Goal: Information Seeking & Learning: Learn about a topic

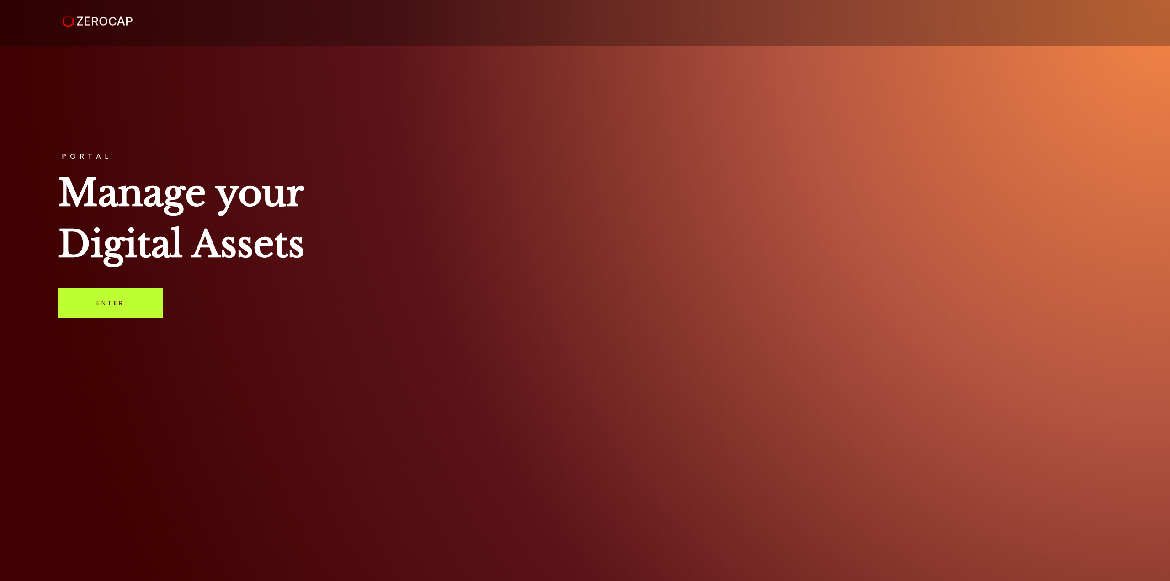
click at [88, 314] on link "Enter" at bounding box center [110, 303] width 105 height 30
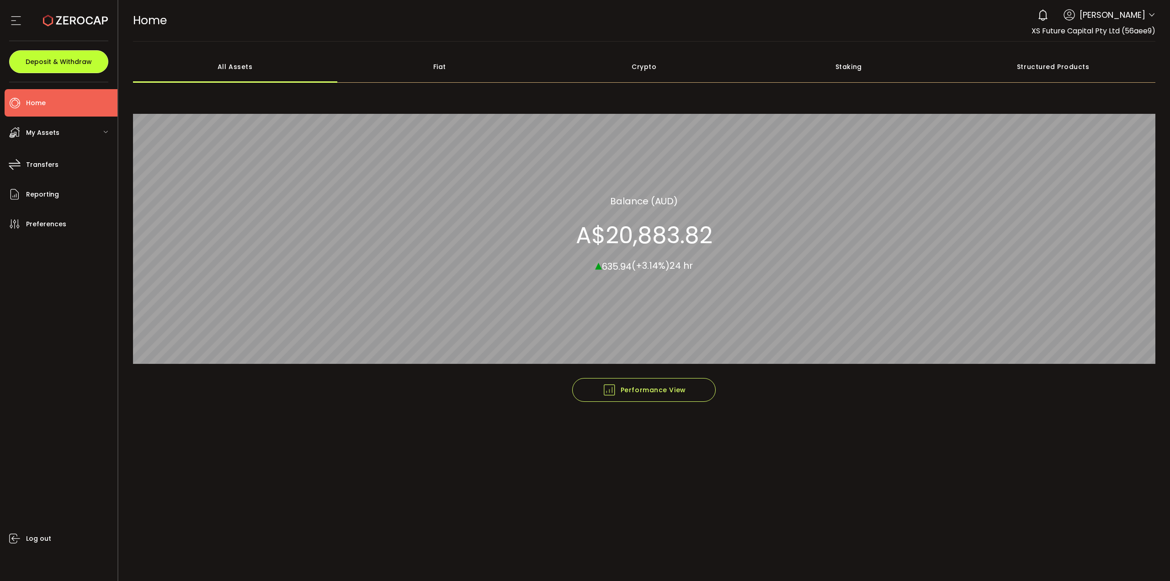
click at [43, 63] on span "Deposit & Withdraw" at bounding box center [59, 62] width 66 height 6
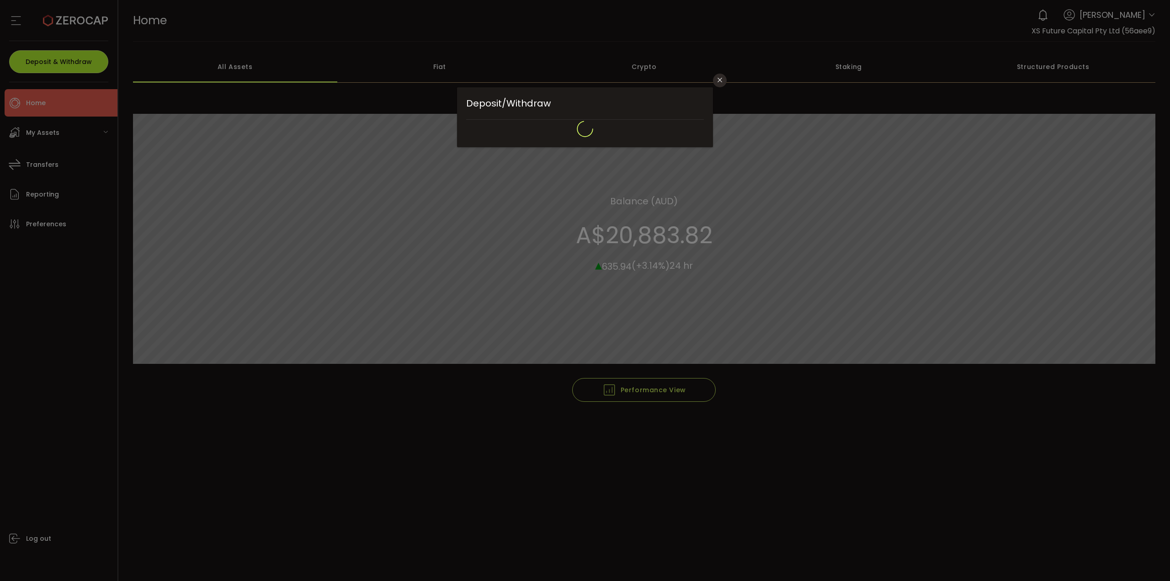
type input "**********"
type input "*******"
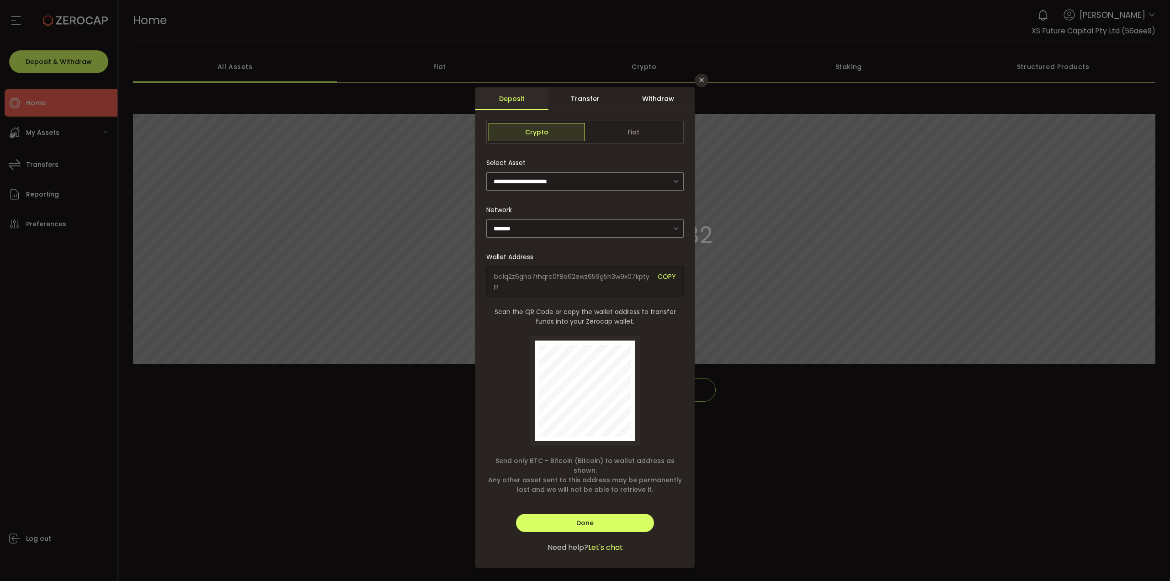
click at [51, 133] on div "**********" at bounding box center [585, 290] width 1170 height 581
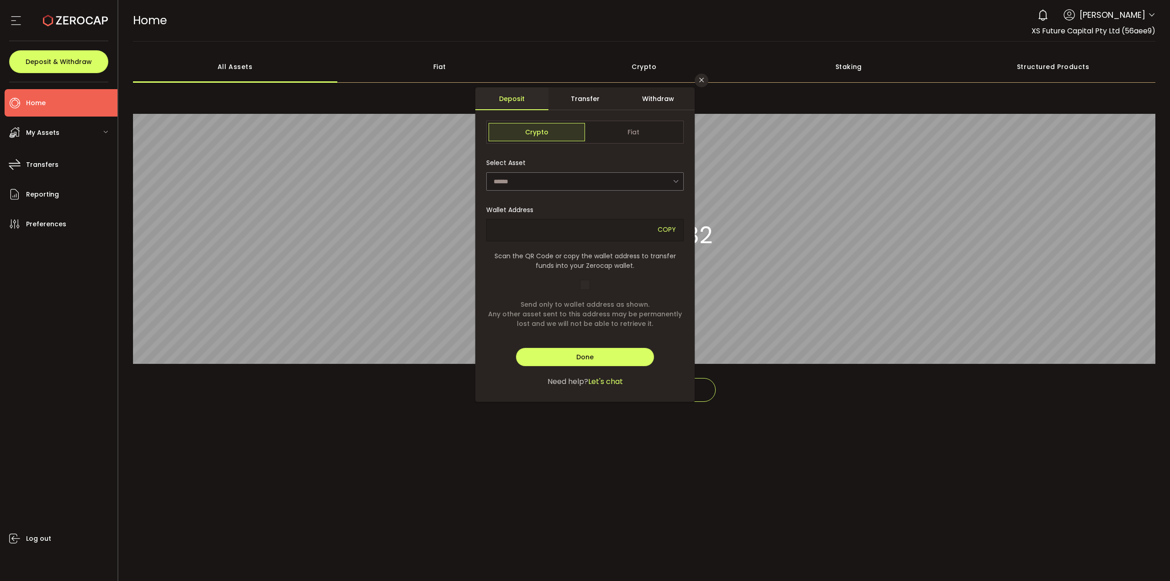
click at [42, 132] on span "My Assets" at bounding box center [42, 132] width 33 height 13
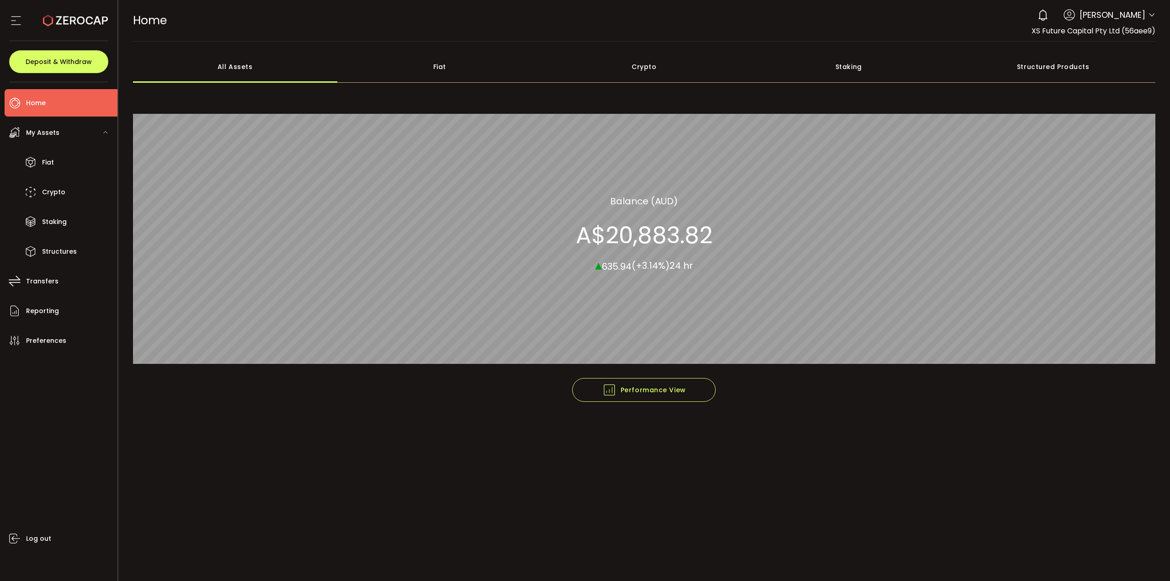
click at [437, 63] on div "Fiat" at bounding box center [439, 67] width 205 height 32
click at [48, 135] on span "My Assets" at bounding box center [42, 132] width 33 height 13
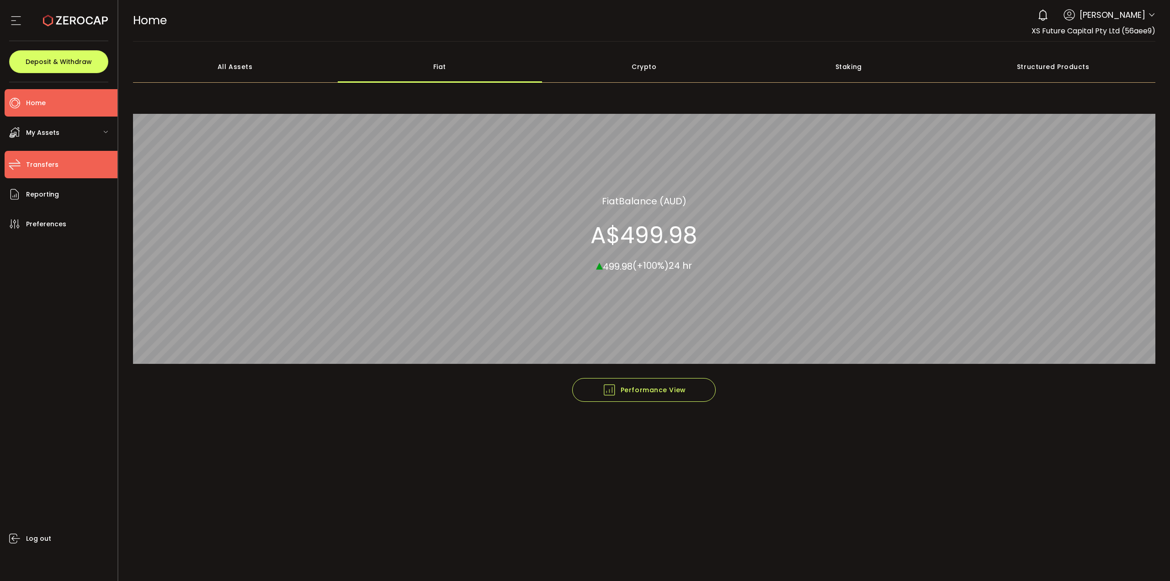
click at [42, 165] on span "Transfers" at bounding box center [42, 164] width 32 height 13
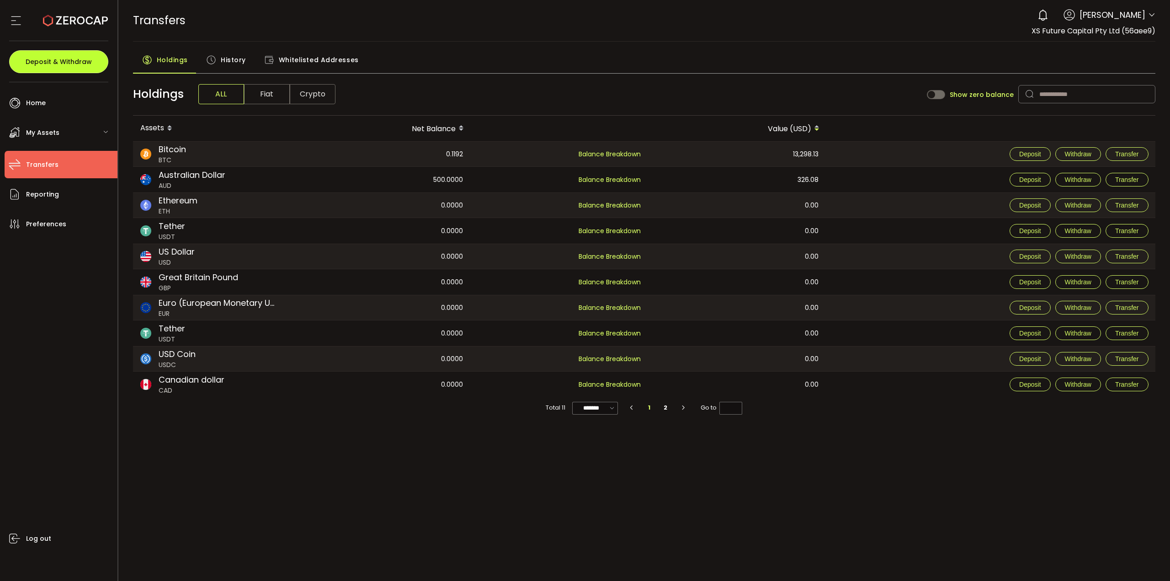
click at [58, 65] on span "Deposit & Withdraw" at bounding box center [59, 62] width 66 height 6
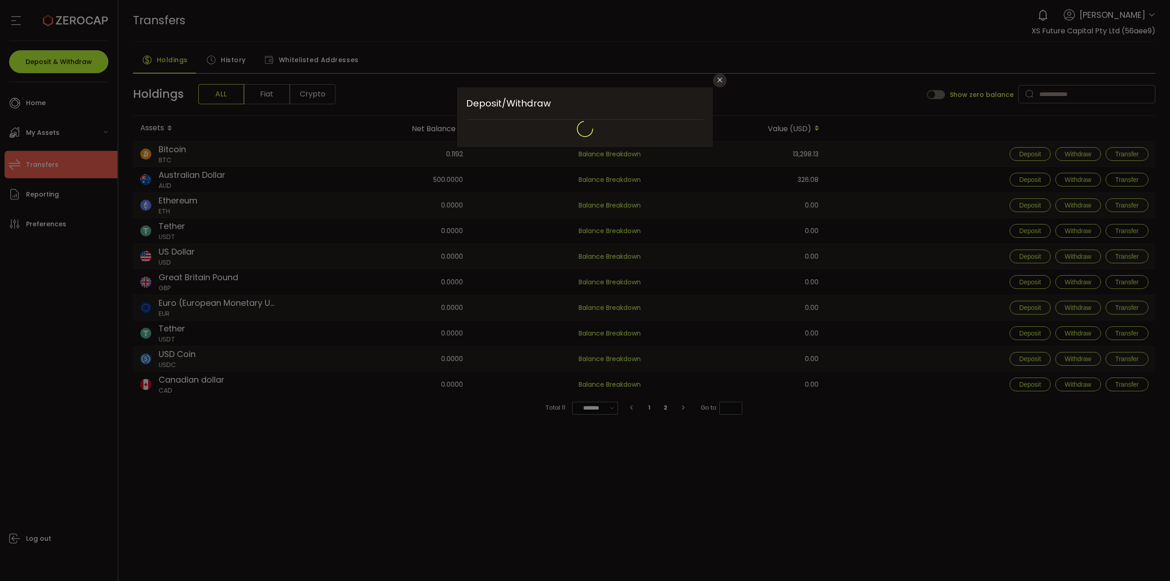
type input "**********"
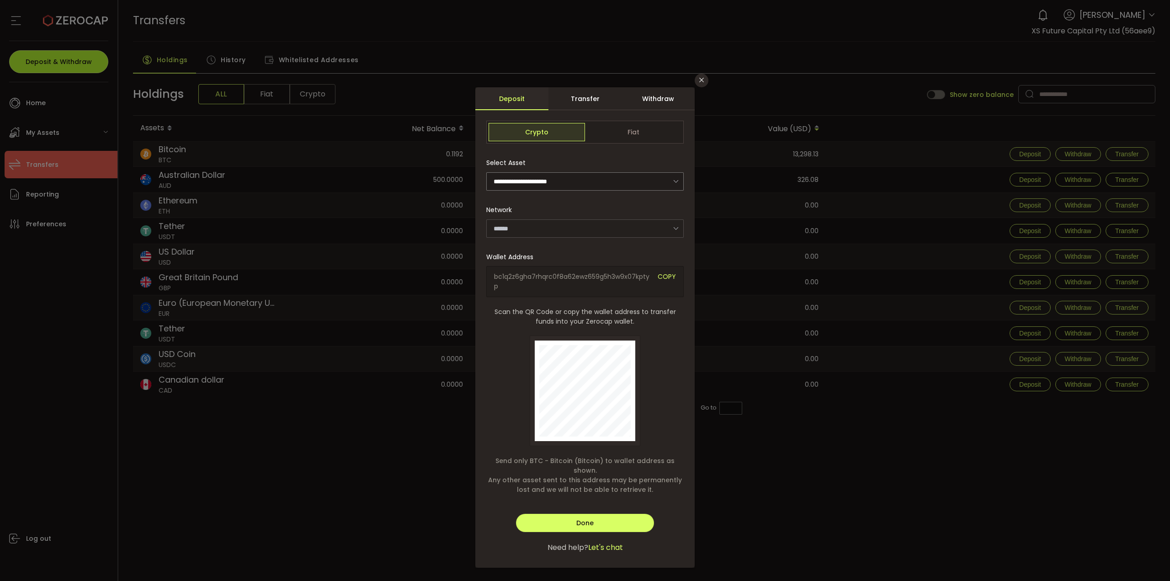
type input "*******"
click at [607, 126] on span "Fiat" at bounding box center [633, 132] width 96 height 18
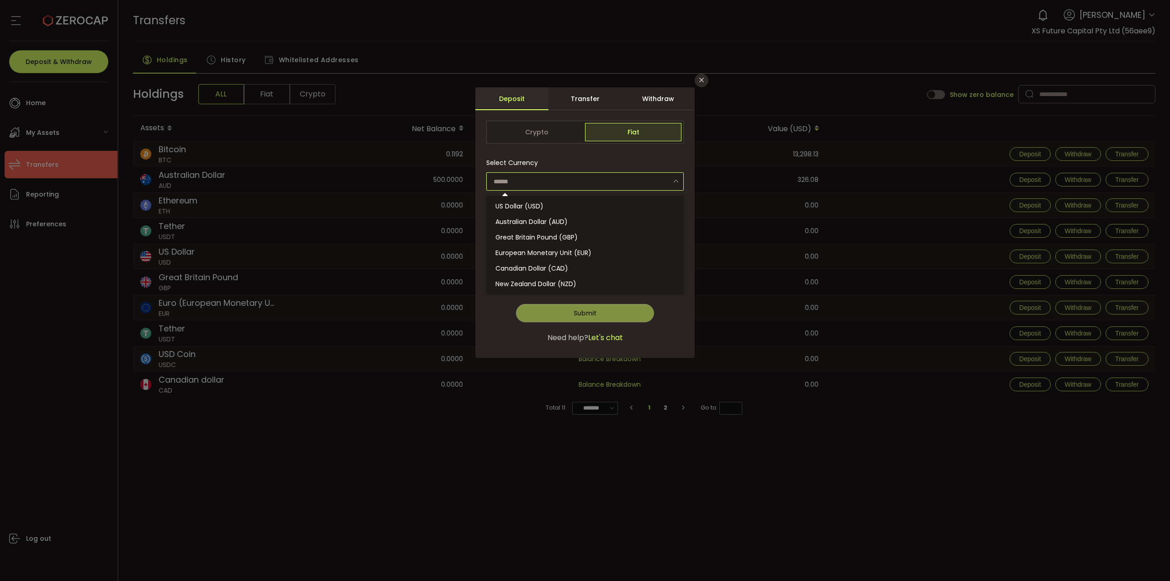
click at [557, 174] on input "dialog" at bounding box center [584, 181] width 197 height 18
click at [534, 221] on span "Australian Dollar (AUD)" at bounding box center [531, 221] width 72 height 9
type input "**********"
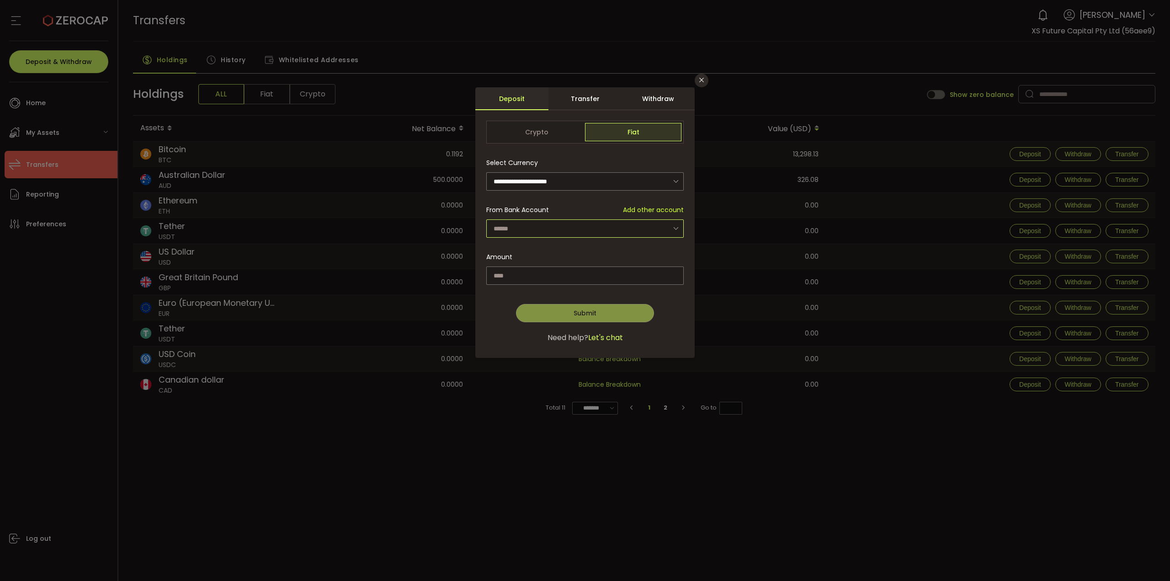
click at [532, 225] on input "dialog" at bounding box center [584, 228] width 197 height 18
click at [527, 253] on span "XS Future Capital Pty Ltd - 9704" at bounding box center [546, 252] width 102 height 9
type input "**********"
click at [518, 280] on input "dialog" at bounding box center [584, 275] width 197 height 18
type input "*****"
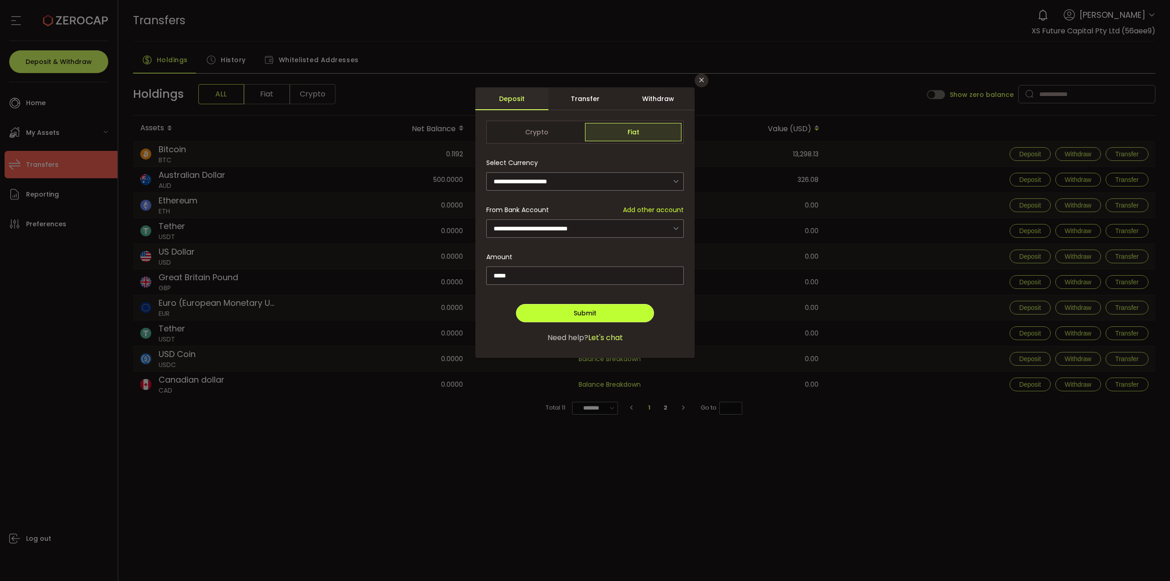
click at [585, 311] on span "Submit" at bounding box center [585, 313] width 23 height 9
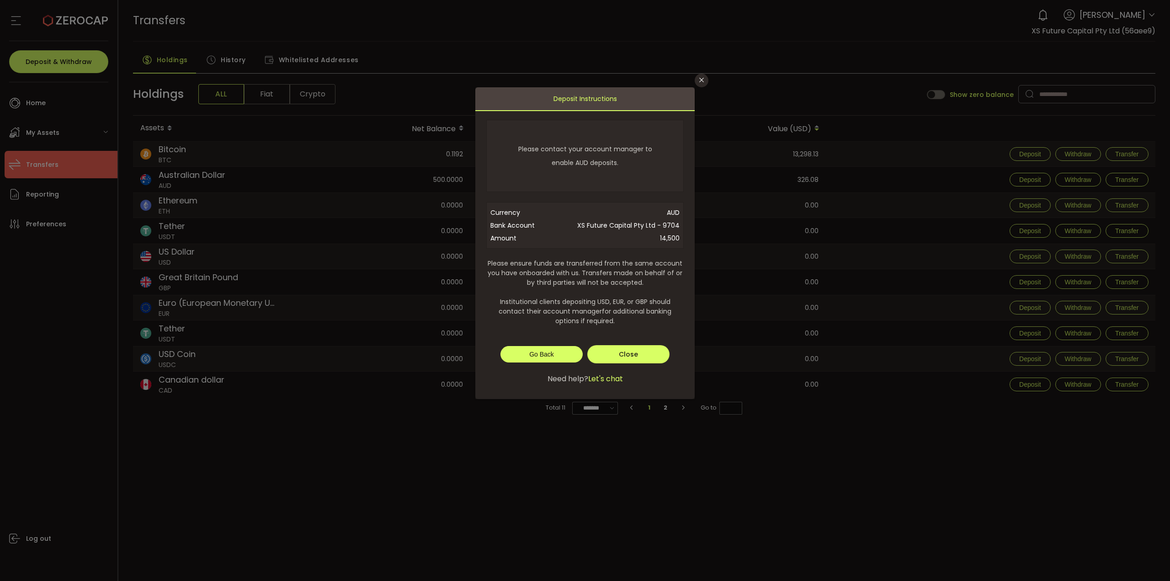
click at [554, 353] on button "Go Back" at bounding box center [542, 354] width 82 height 16
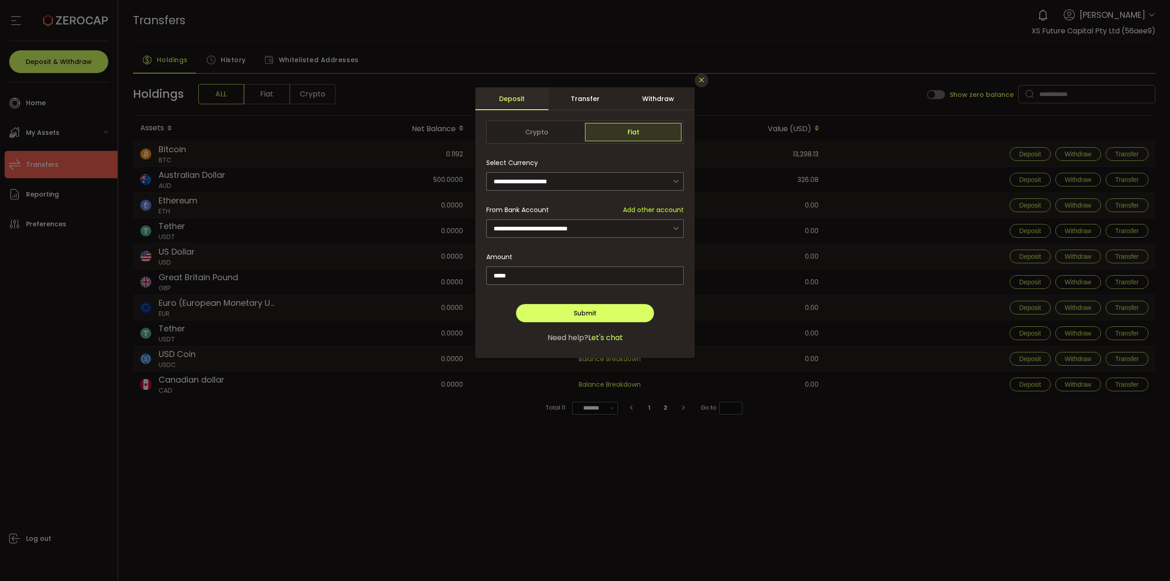
click at [702, 79] on icon "Close" at bounding box center [701, 79] width 7 height 7
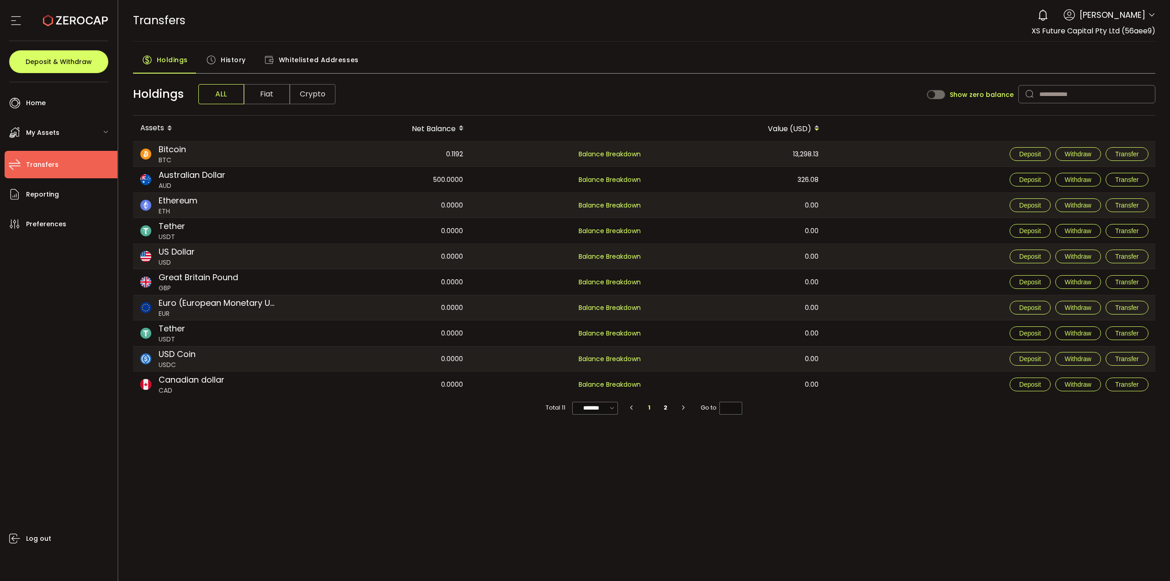
click at [47, 132] on span "My Assets" at bounding box center [42, 132] width 33 height 13
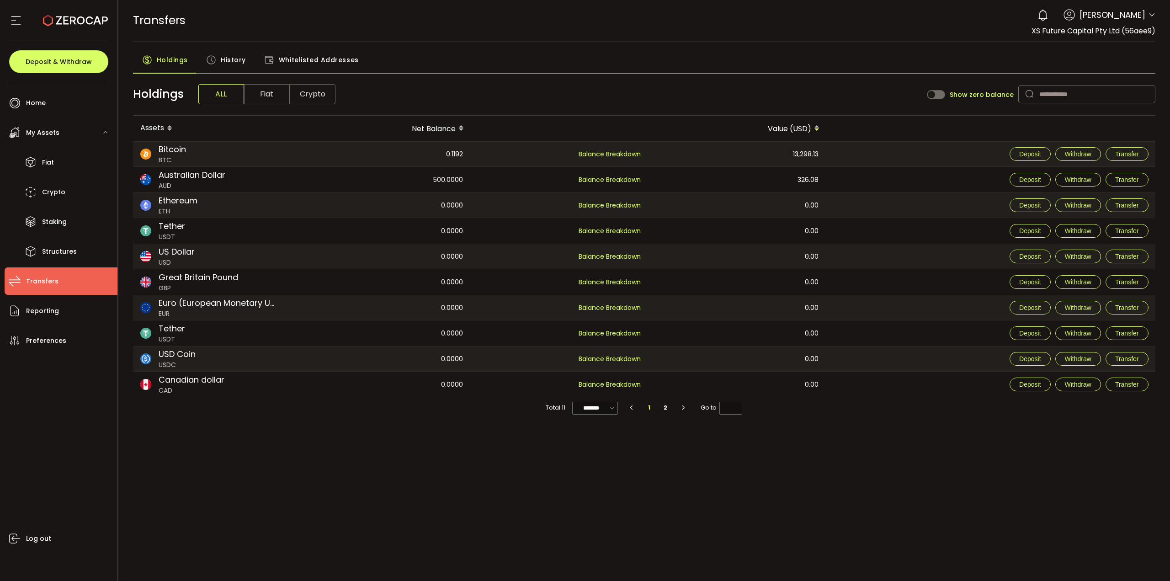
click at [236, 58] on span "History" at bounding box center [233, 60] width 25 height 18
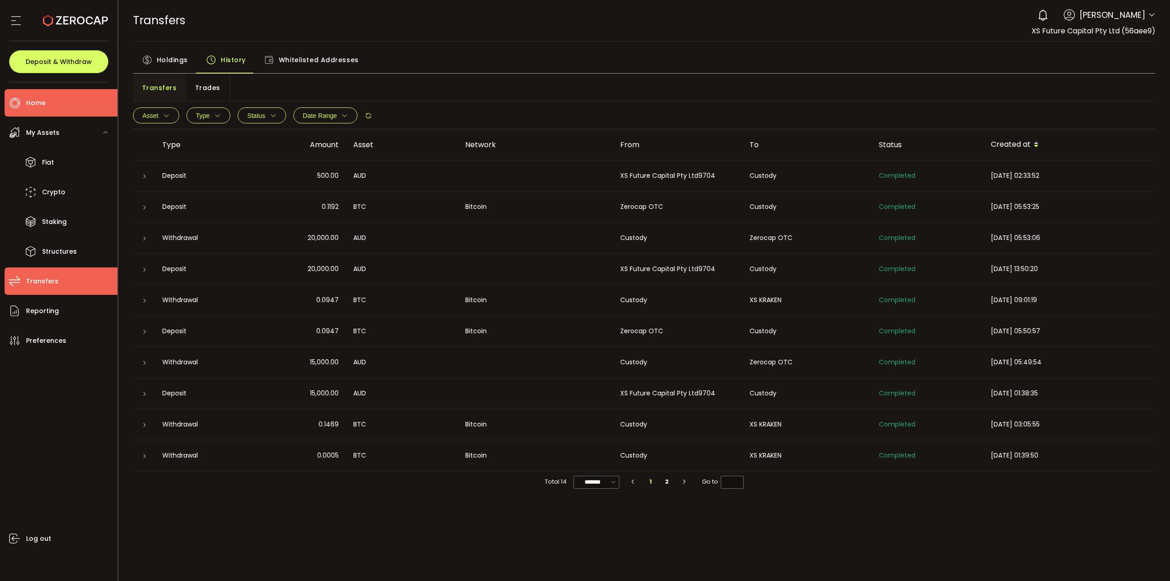
click at [29, 106] on span "Home" at bounding box center [36, 102] width 20 height 13
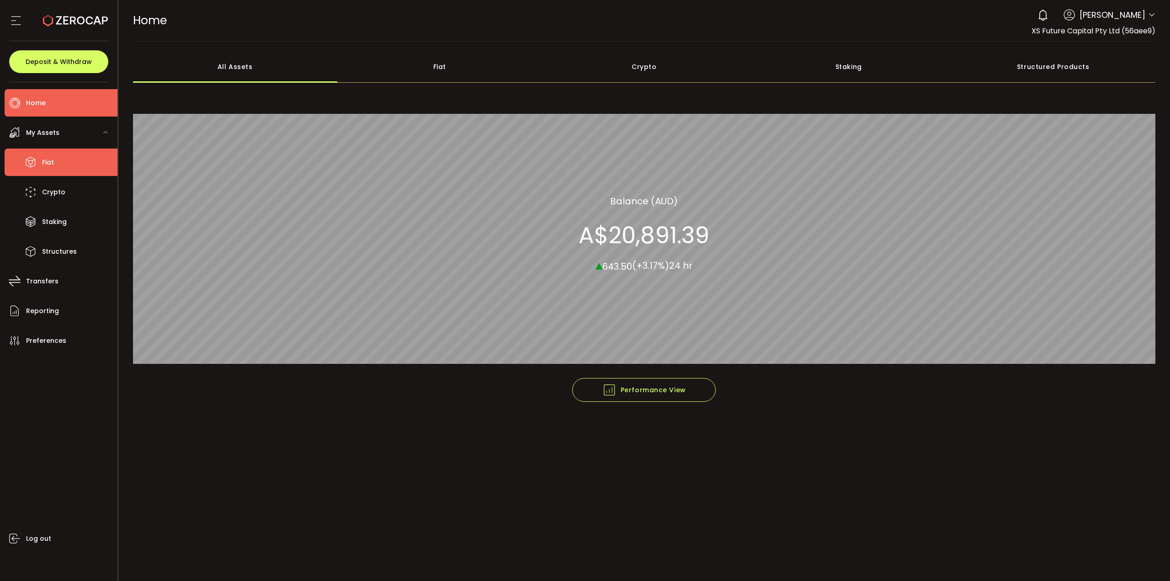
click at [53, 160] on span "Fiat" at bounding box center [48, 162] width 12 height 13
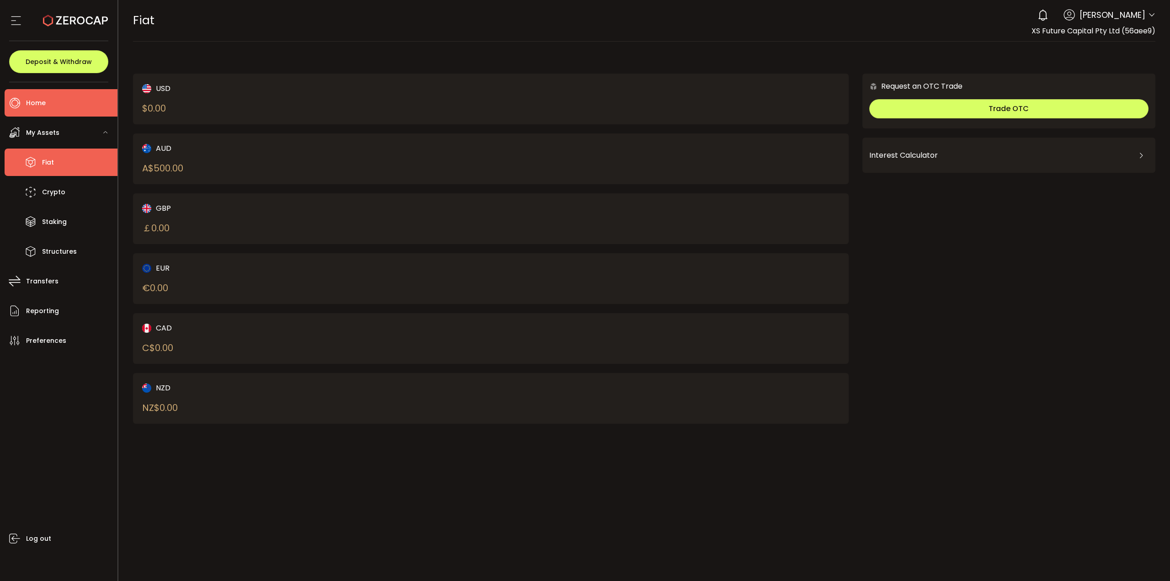
click at [34, 104] on span "Home" at bounding box center [36, 102] width 20 height 13
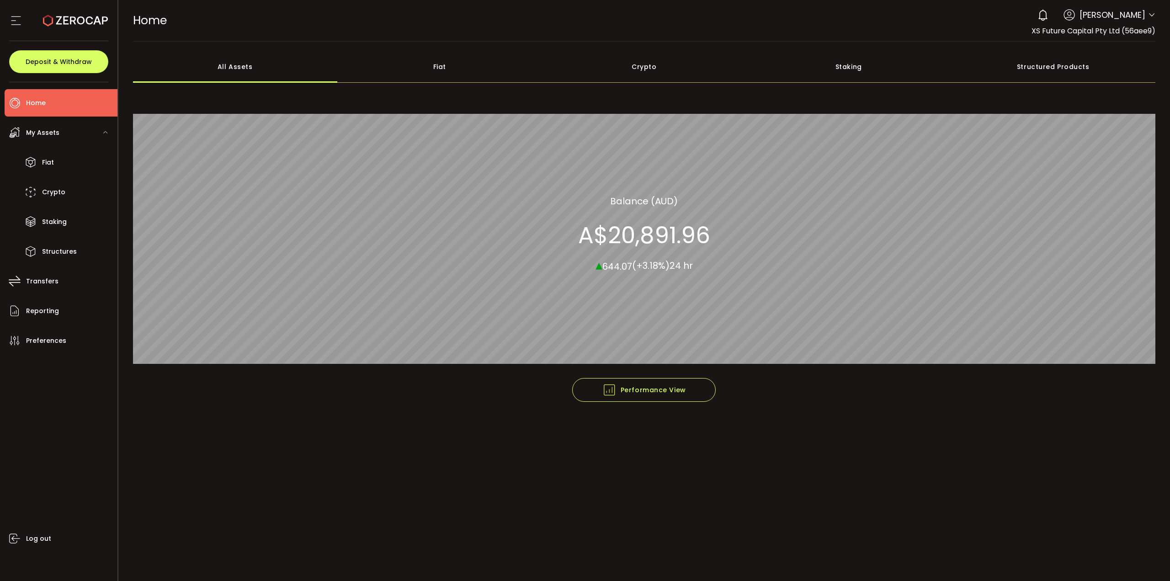
click at [435, 70] on div "Fiat" at bounding box center [439, 67] width 205 height 32
click at [39, 63] on span "Deposit & Withdraw" at bounding box center [59, 62] width 66 height 6
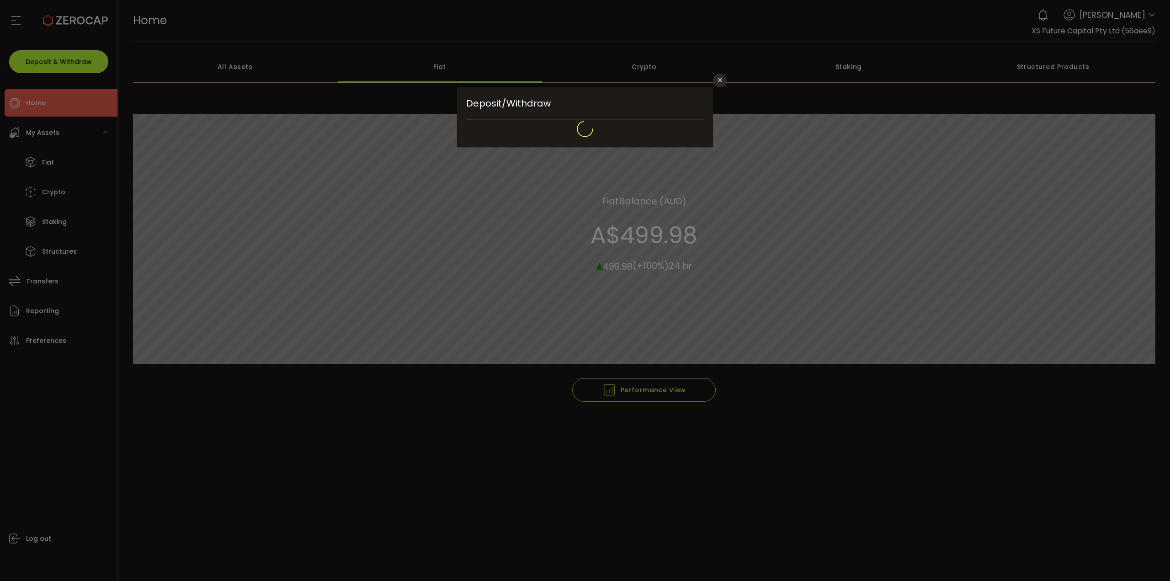
type input "**********"
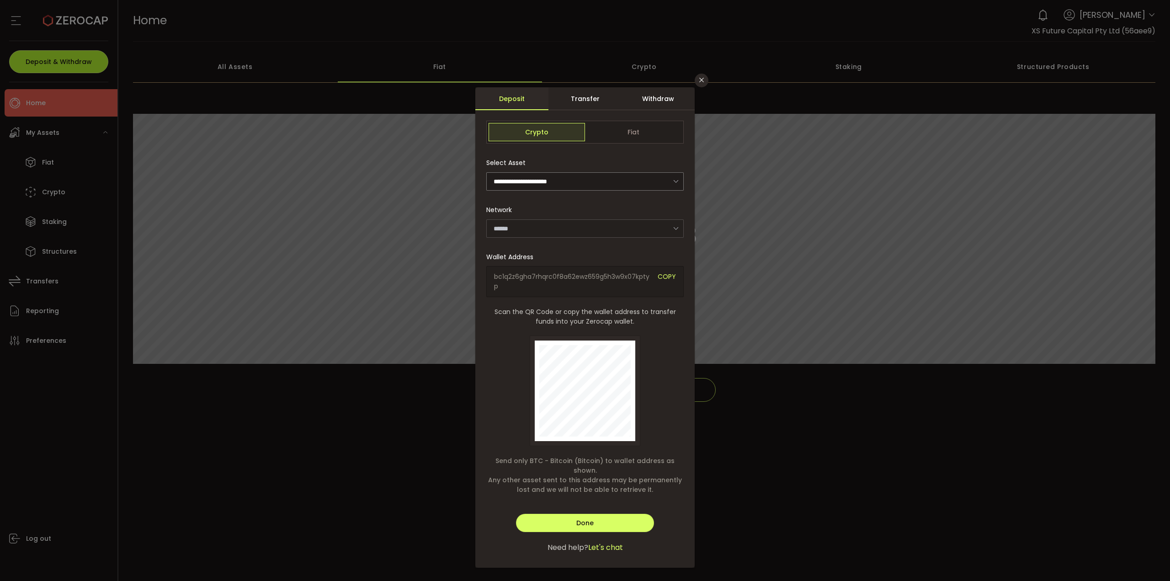
type input "*******"
click at [575, 100] on div "Transfer" at bounding box center [584, 98] width 73 height 23
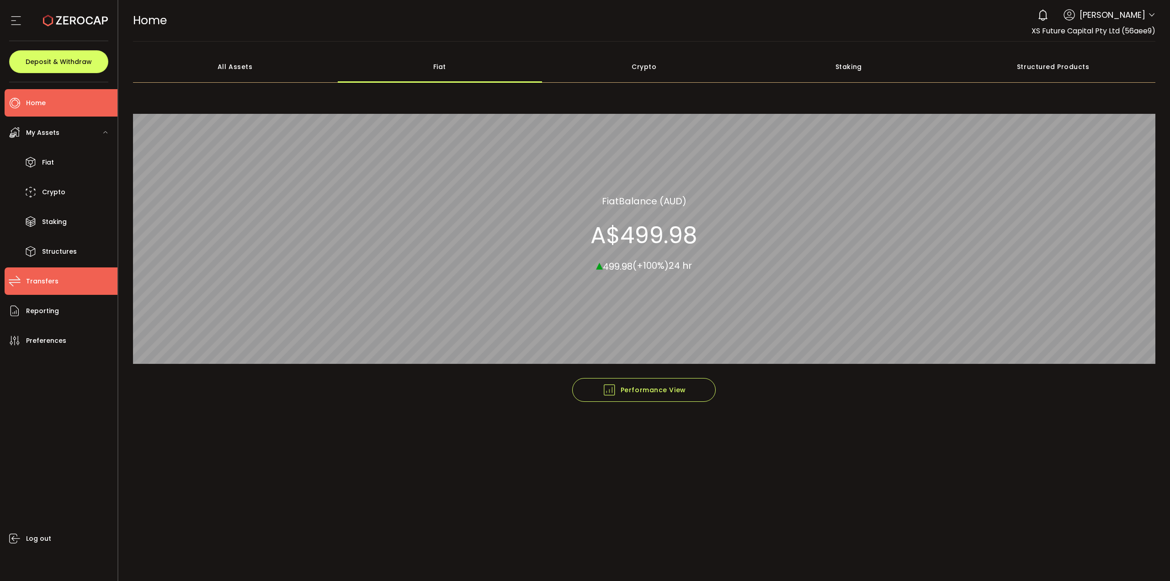
click at [55, 284] on span "Transfers" at bounding box center [42, 281] width 32 height 13
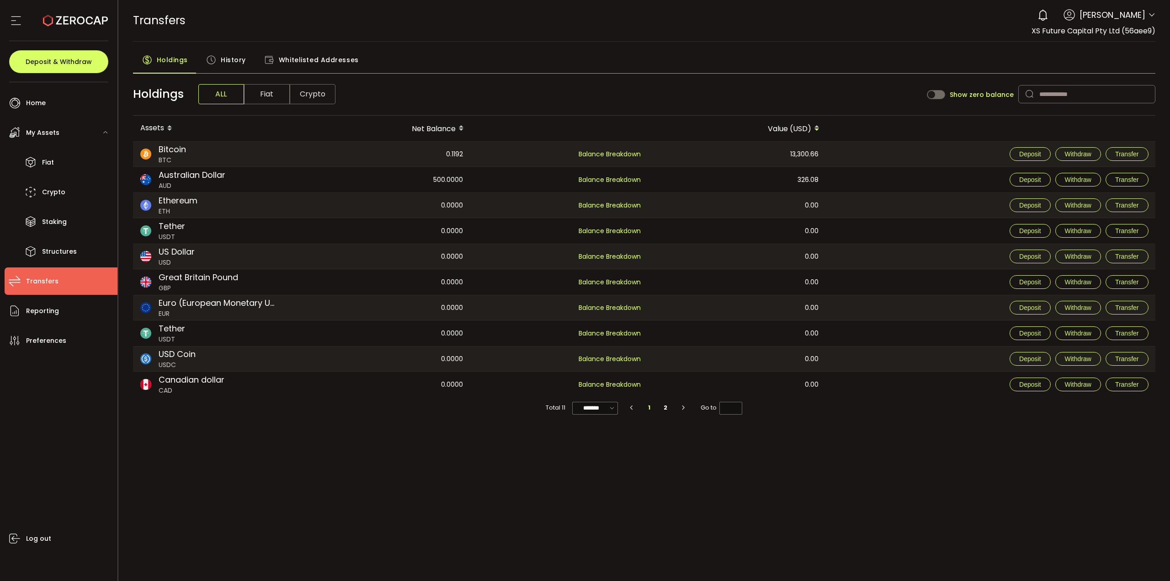
click at [237, 55] on span "History" at bounding box center [233, 60] width 25 height 18
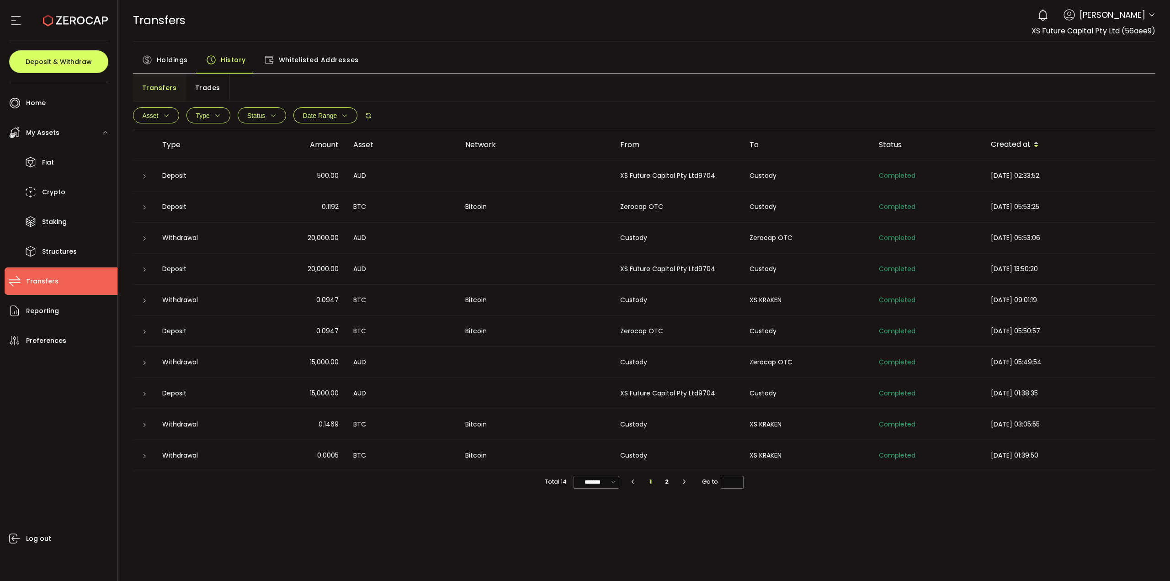
click at [166, 117] on icon "button" at bounding box center [166, 115] width 6 height 6
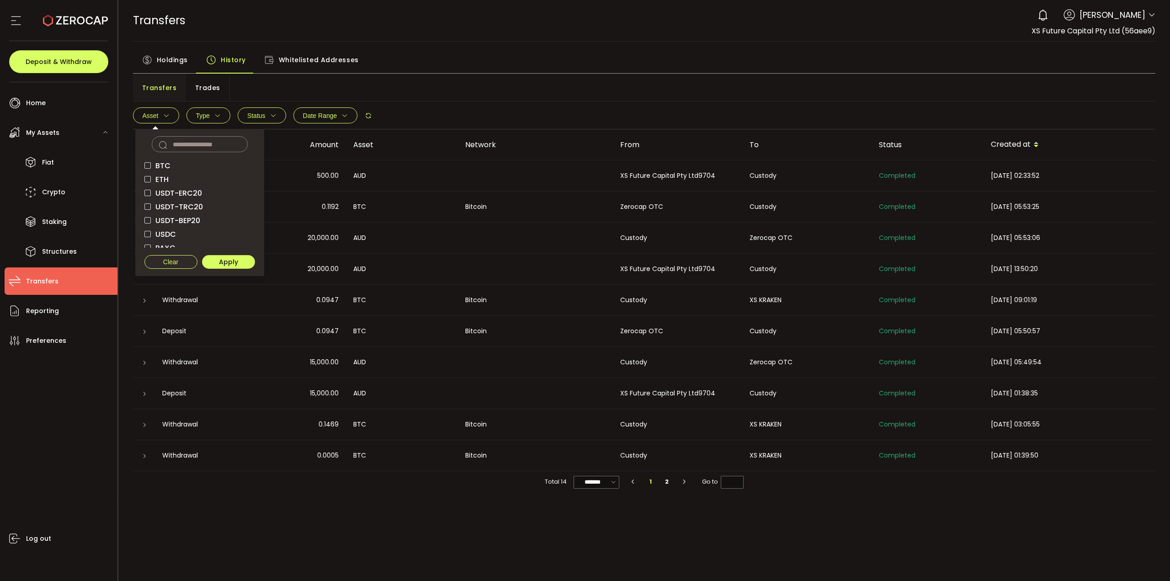
click at [166, 117] on icon "button" at bounding box center [166, 115] width 6 height 6
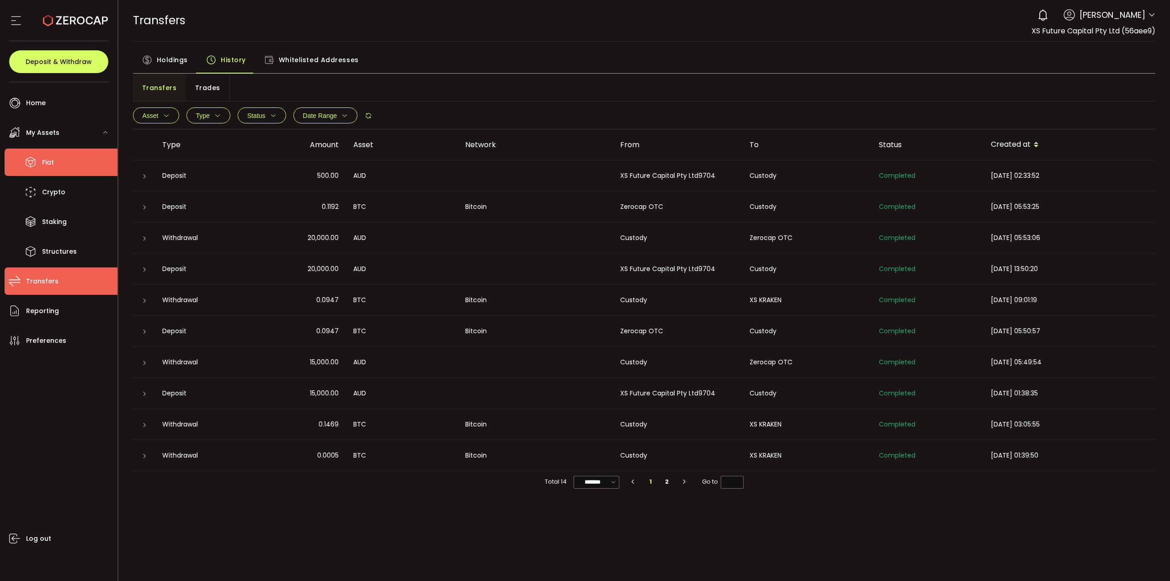
click at [59, 159] on li "Fiat" at bounding box center [61, 162] width 113 height 27
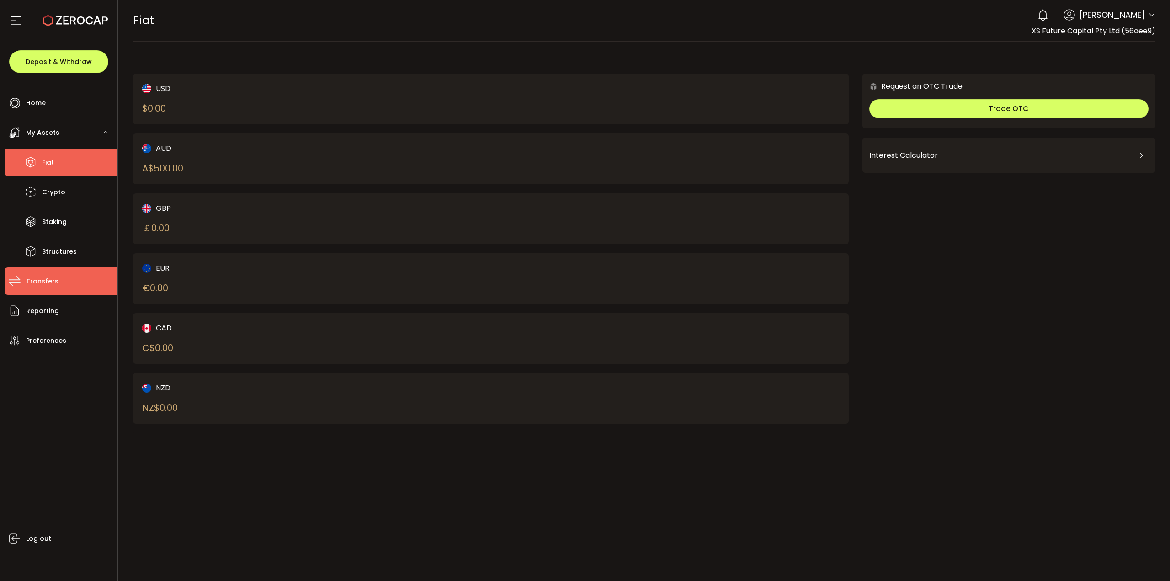
click at [63, 286] on li "Transfers" at bounding box center [61, 280] width 113 height 27
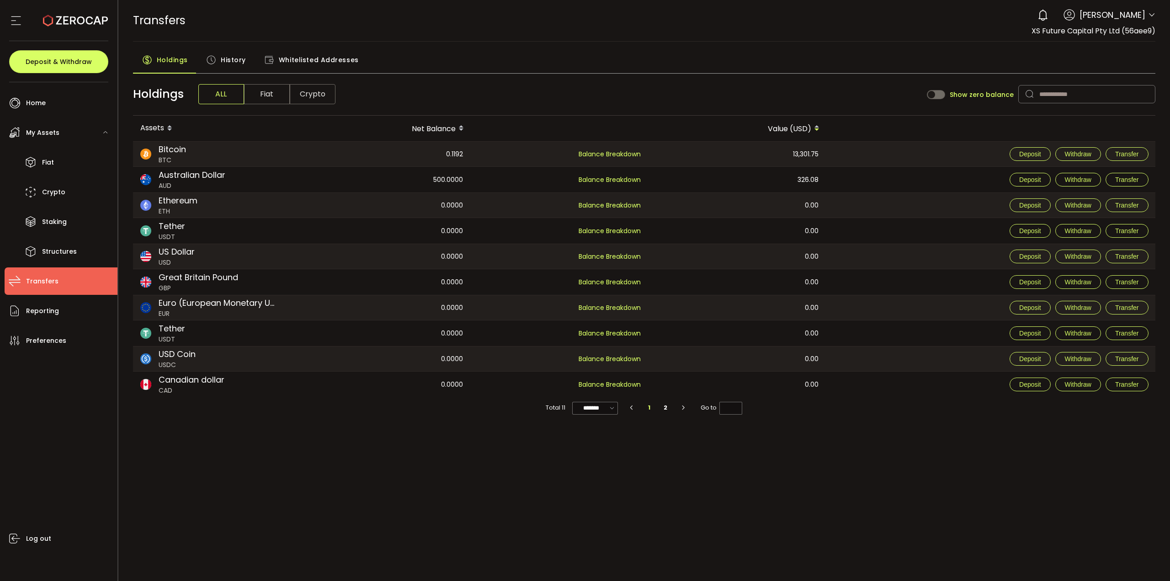
click at [285, 58] on span "Whitelisted Addresses" at bounding box center [319, 60] width 80 height 18
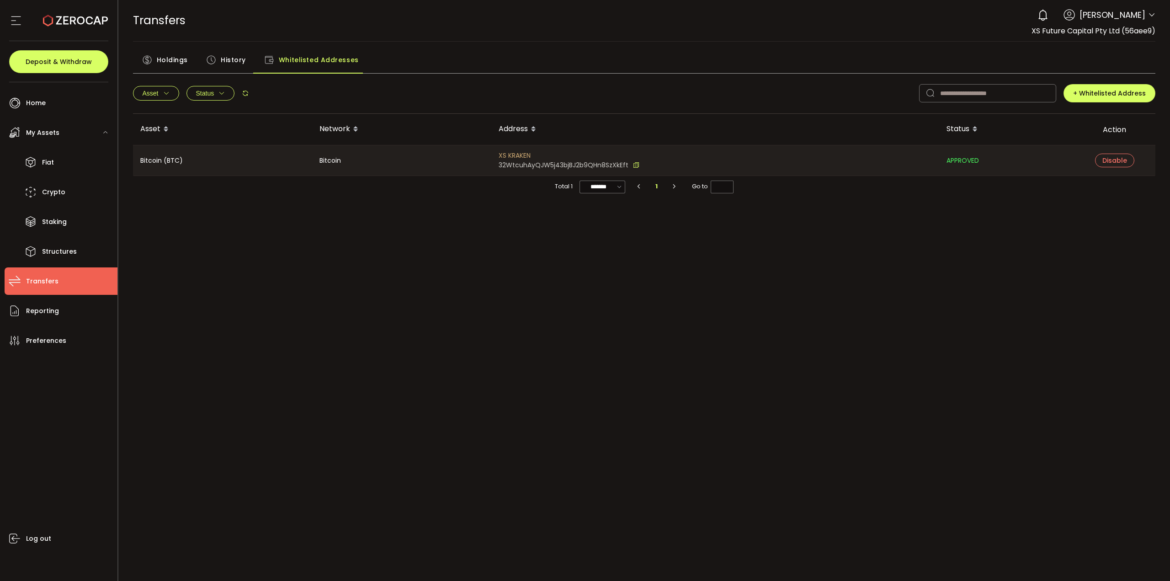
click at [234, 56] on span "History" at bounding box center [233, 60] width 25 height 18
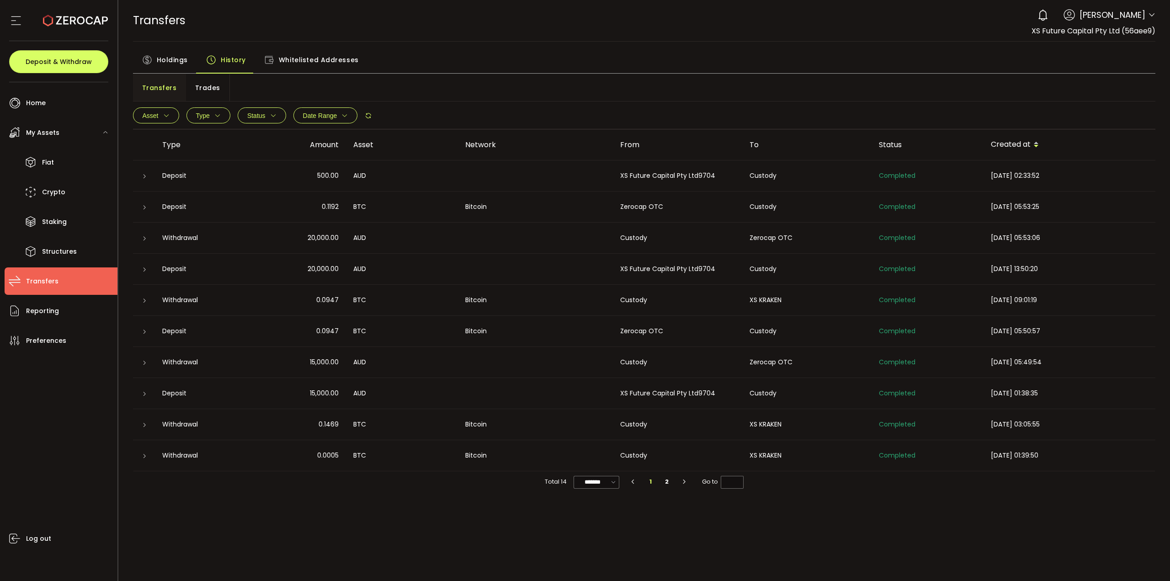
click at [847, 526] on div "PDF is being processed and will download to your computer TRANSFERS Buy Power A…" at bounding box center [644, 290] width 1052 height 581
click at [664, 480] on li "2" at bounding box center [667, 481] width 16 height 13
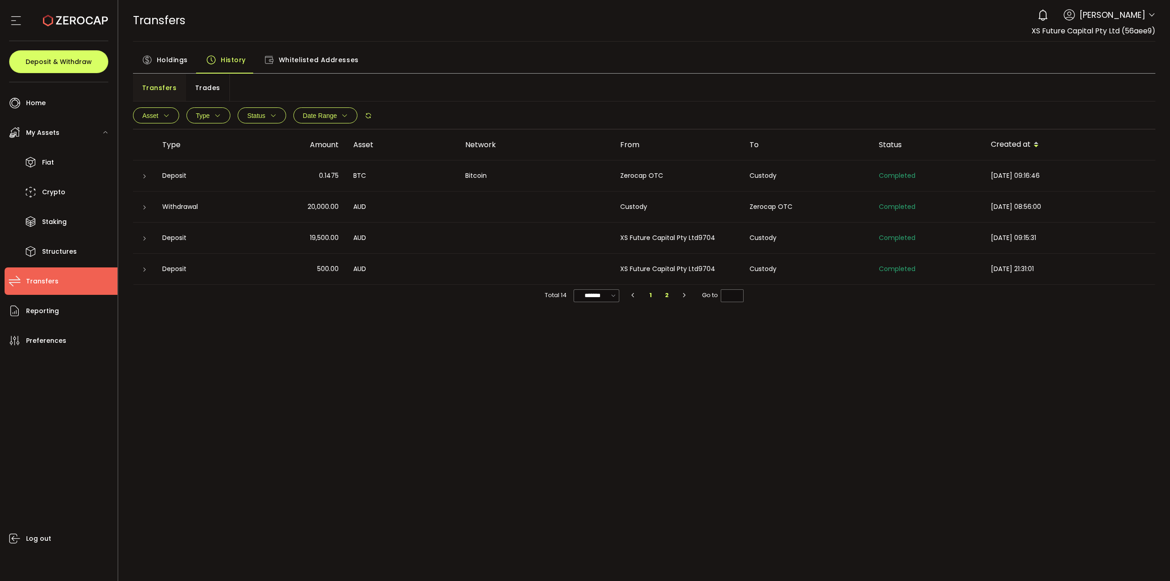
click at [650, 296] on li "1" at bounding box center [650, 295] width 16 height 13
type input "*"
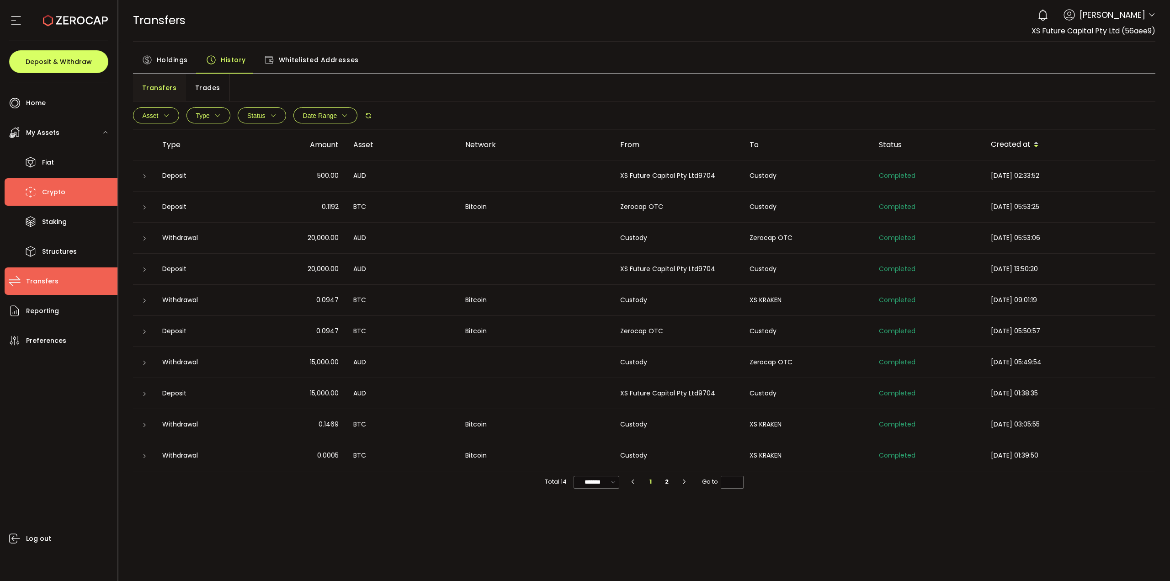
click at [45, 187] on span "Crypto" at bounding box center [53, 192] width 23 height 13
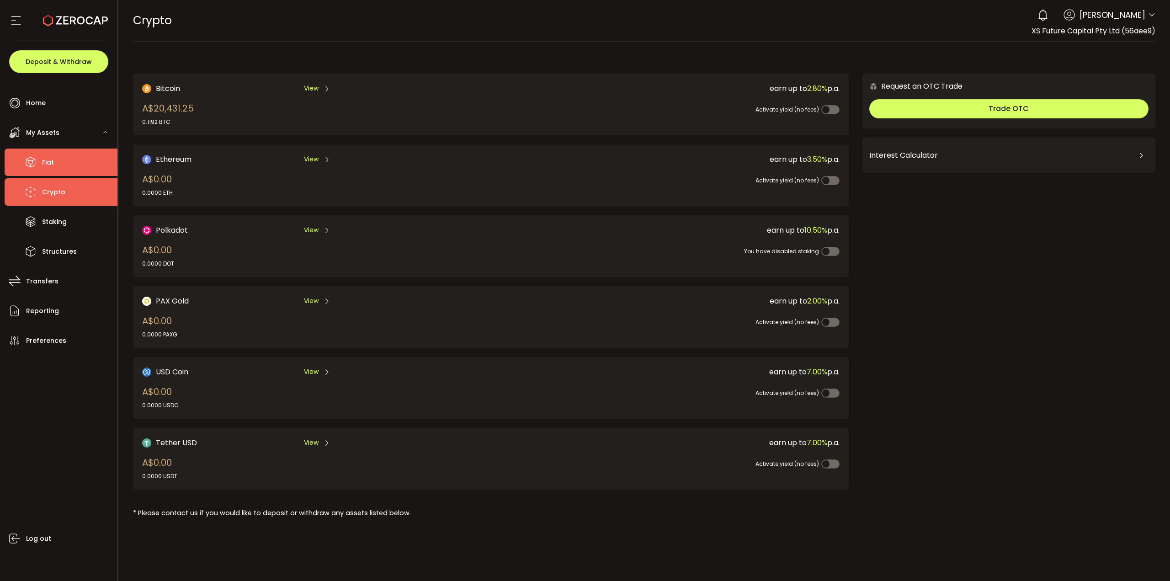
click at [43, 160] on span "Fiat" at bounding box center [48, 162] width 12 height 13
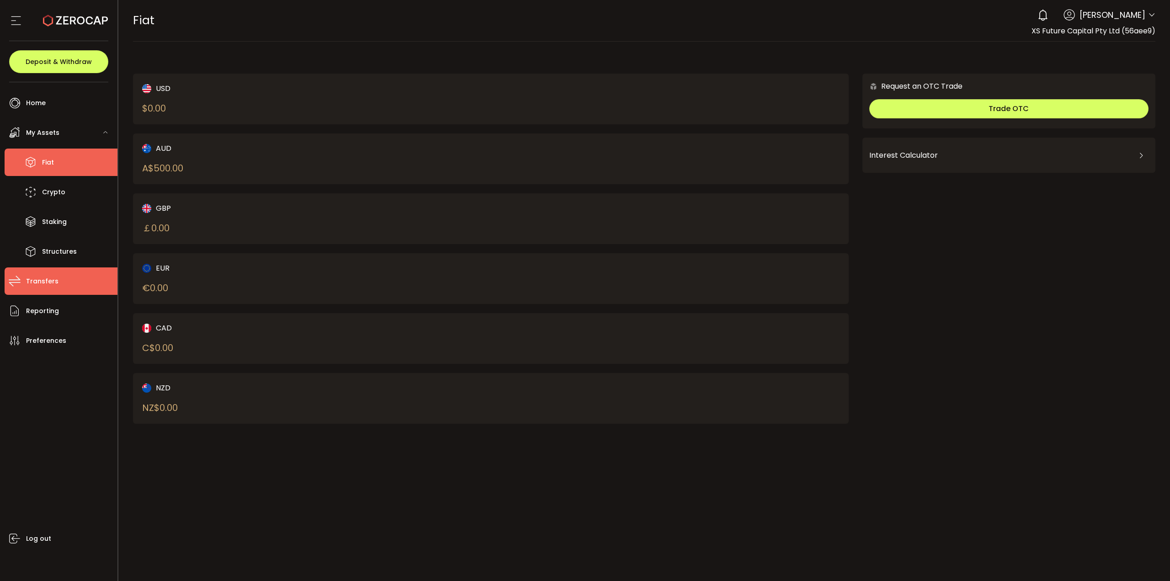
click at [51, 275] on span "Transfers" at bounding box center [42, 281] width 32 height 13
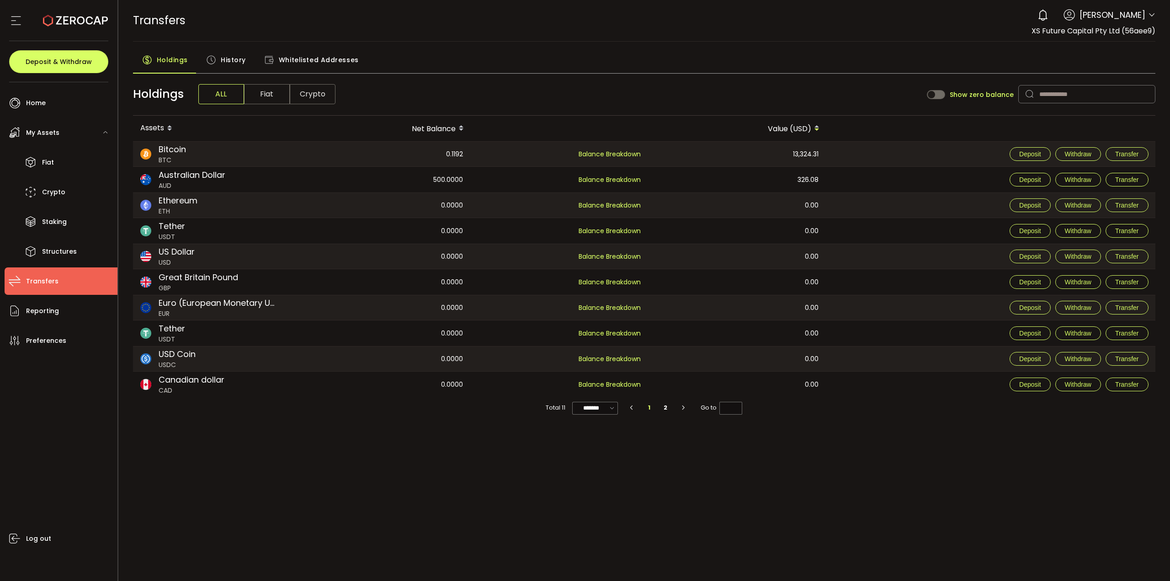
click at [260, 88] on span "Fiat" at bounding box center [267, 94] width 46 height 20
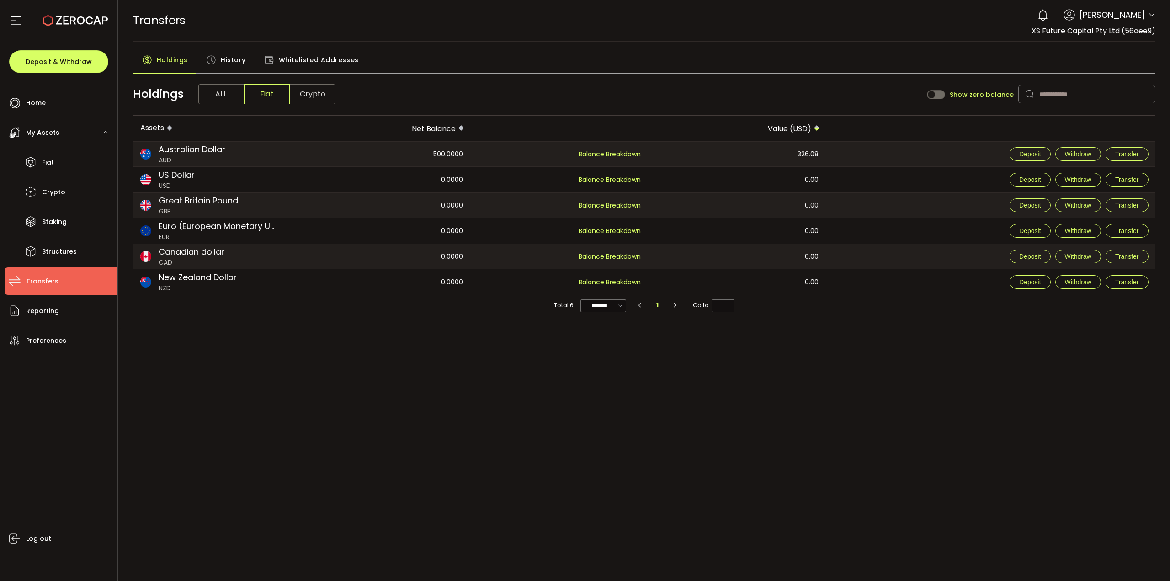
click at [218, 56] on div "History" at bounding box center [226, 62] width 58 height 23
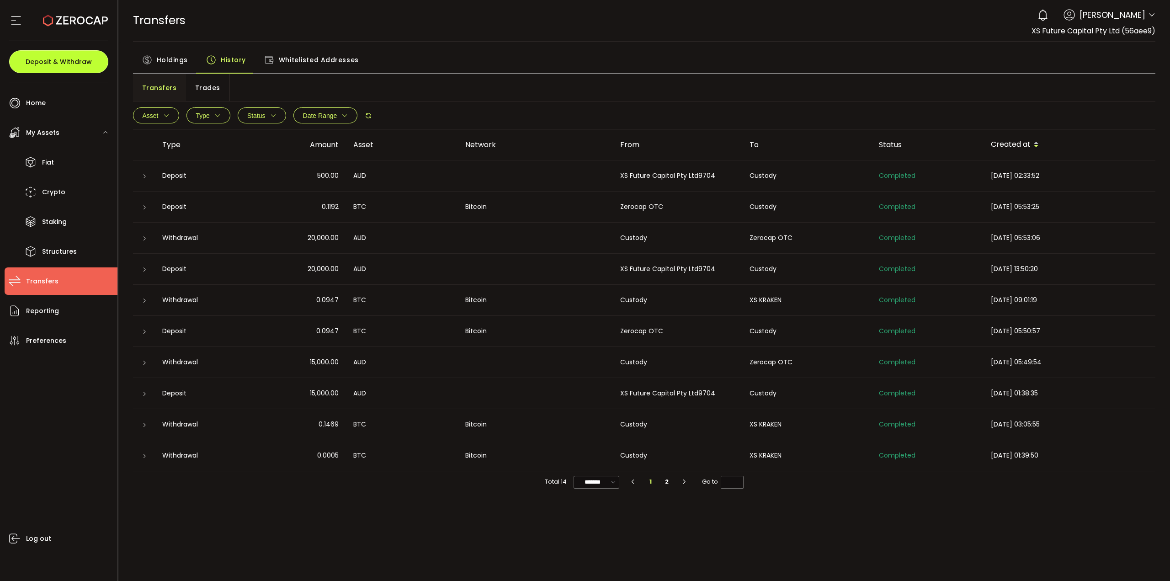
click at [64, 56] on button "Deposit & Withdraw" at bounding box center [58, 61] width 99 height 23
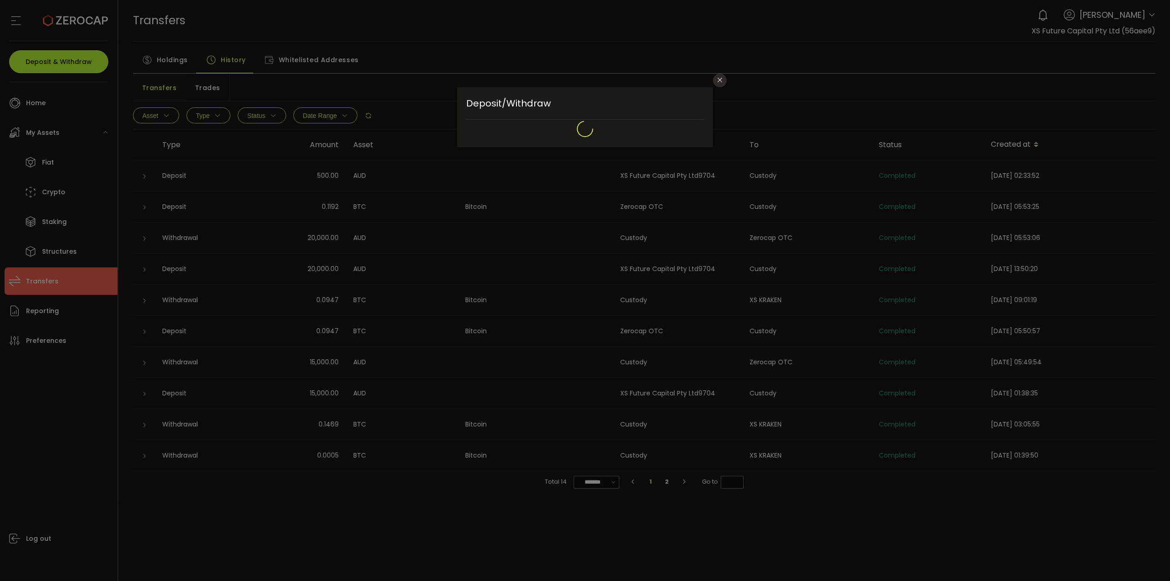
type input "**********"
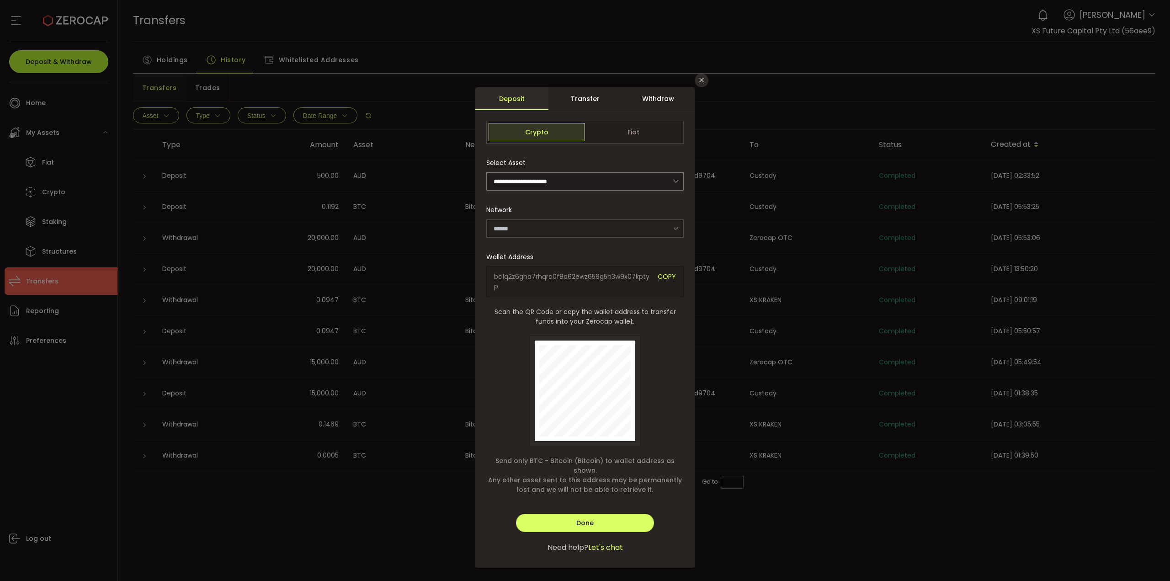
type input "*******"
click at [588, 96] on div "Transfer" at bounding box center [584, 98] width 73 height 23
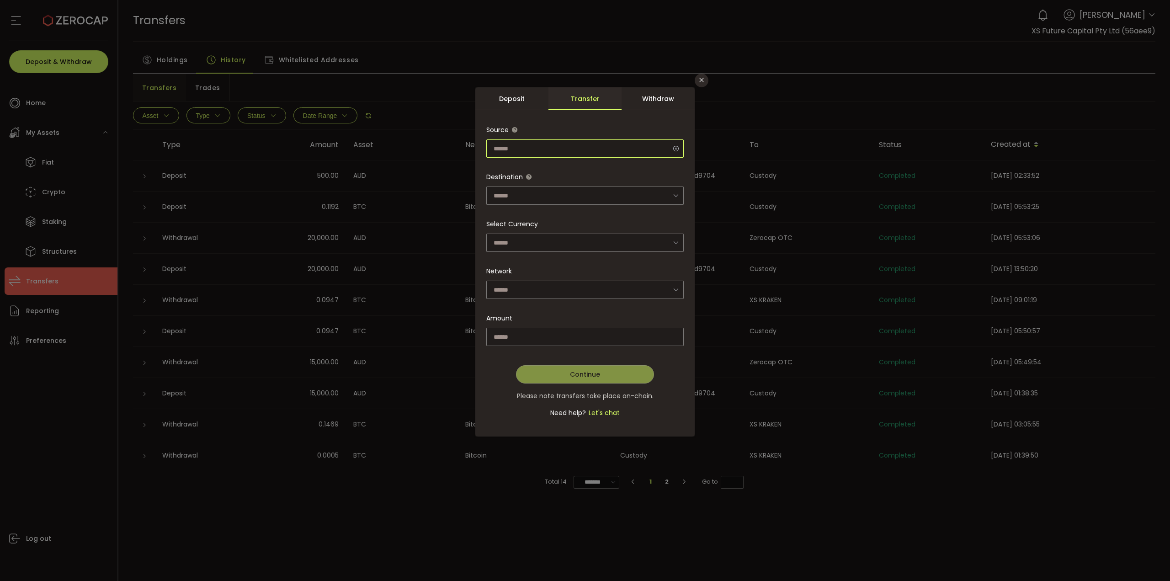
click at [551, 149] on input "dialog" at bounding box center [584, 148] width 197 height 18
click at [536, 147] on input "dialog" at bounding box center [584, 148] width 197 height 18
type input "**********"
click at [532, 193] on input "dialog" at bounding box center [584, 195] width 197 height 18
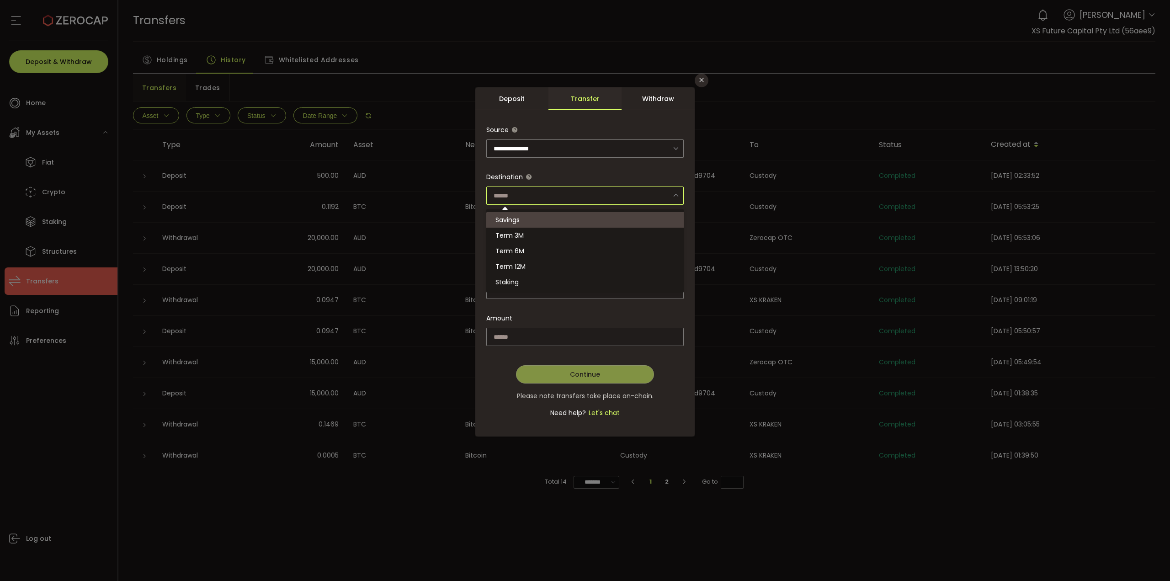
click at [457, 69] on div "**********" at bounding box center [585, 290] width 1170 height 581
click at [1069, 23] on div "**********" at bounding box center [585, 290] width 1170 height 581
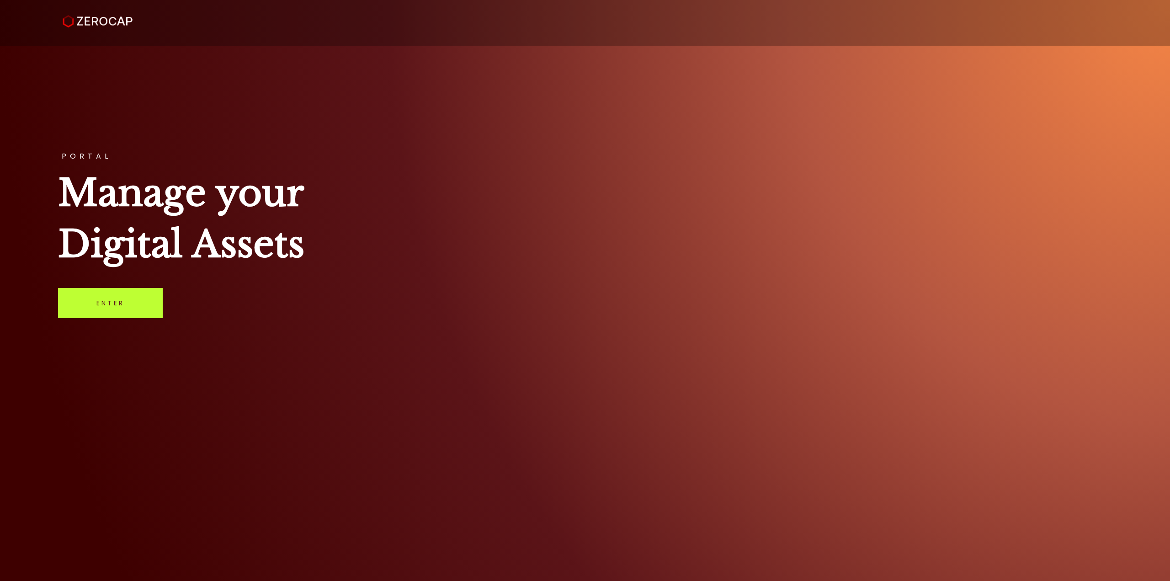
click at [119, 304] on link "Enter" at bounding box center [110, 303] width 105 height 30
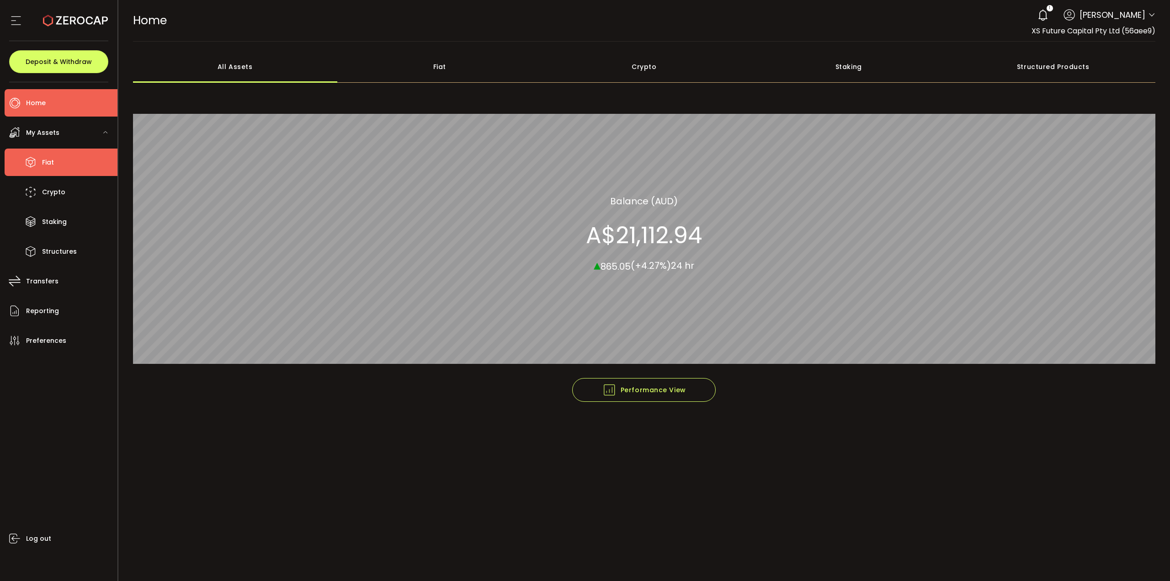
click at [48, 158] on span "Fiat" at bounding box center [48, 162] width 12 height 13
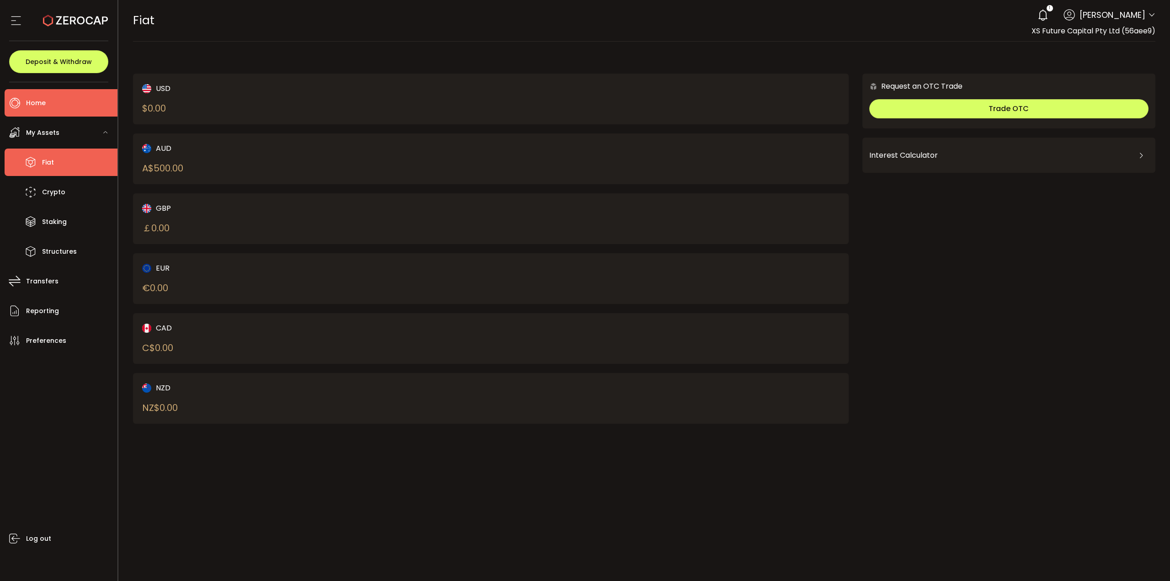
click at [41, 106] on span "Home" at bounding box center [36, 102] width 20 height 13
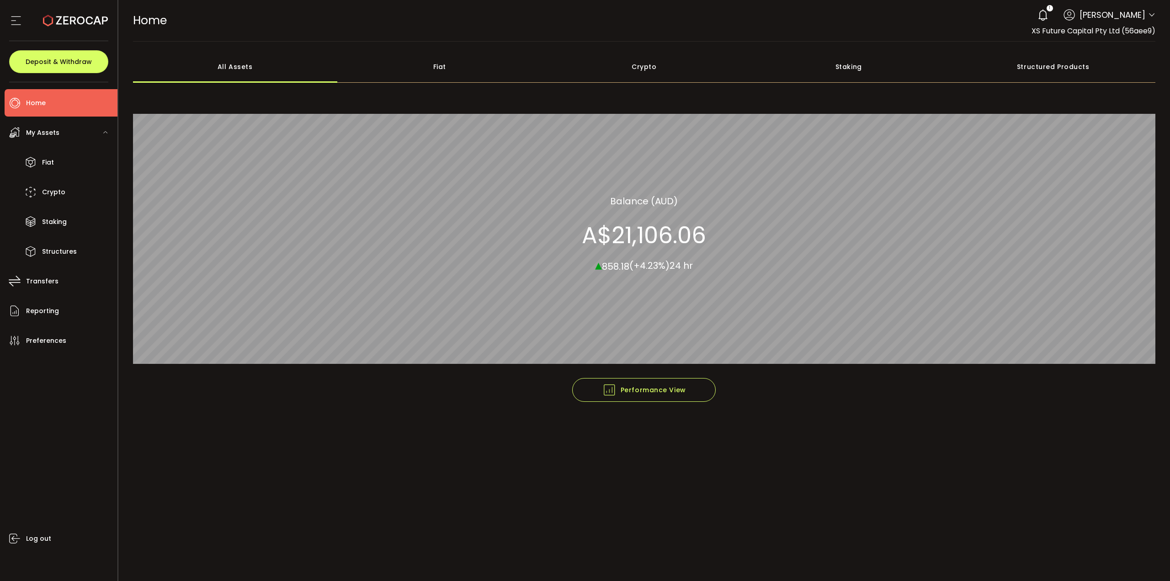
click at [434, 68] on div "Fiat" at bounding box center [439, 67] width 205 height 32
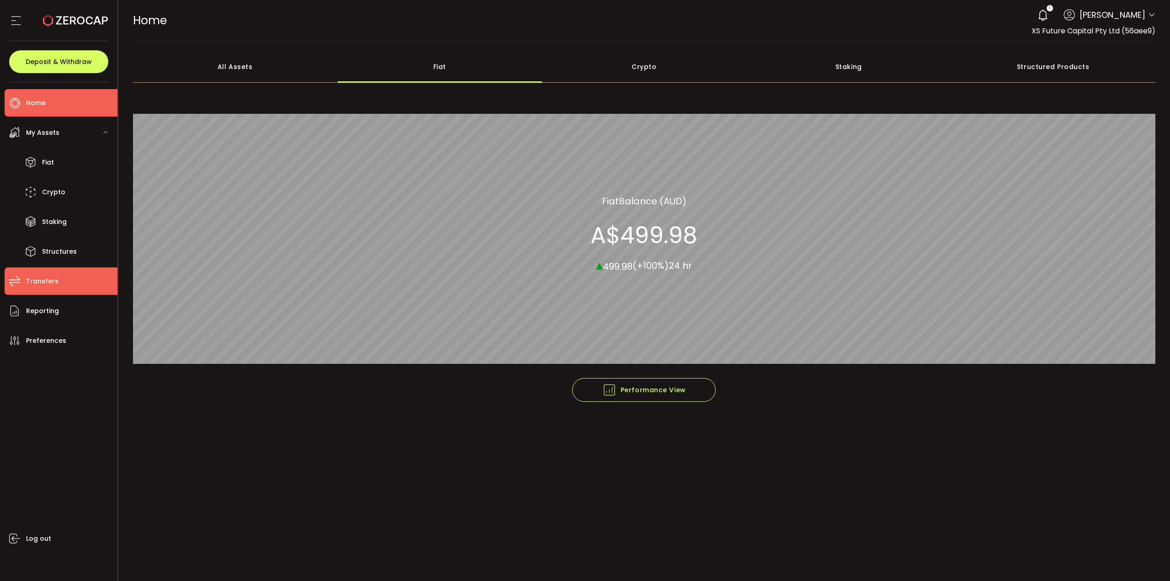
click at [63, 285] on li "Transfers" at bounding box center [61, 280] width 113 height 27
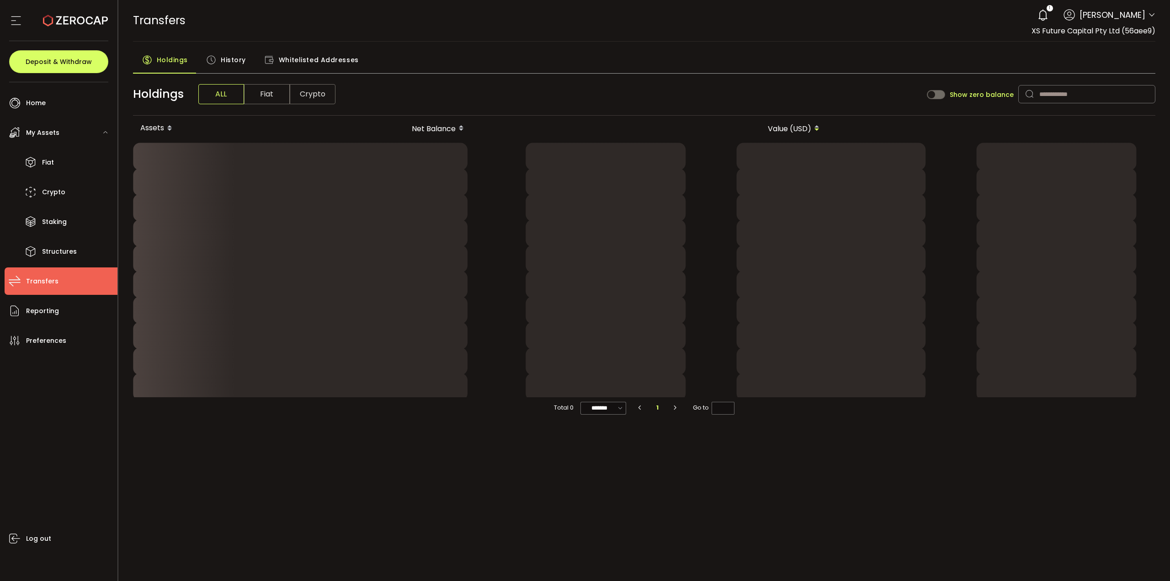
click at [274, 93] on span "Fiat" at bounding box center [267, 94] width 46 height 20
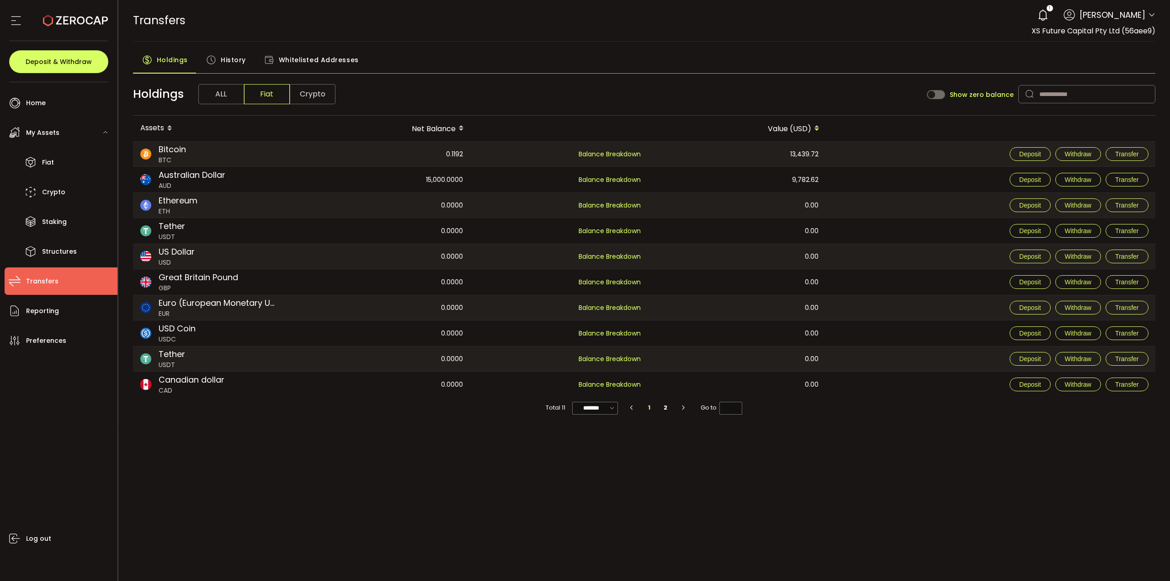
click at [221, 57] on span "History" at bounding box center [233, 60] width 25 height 18
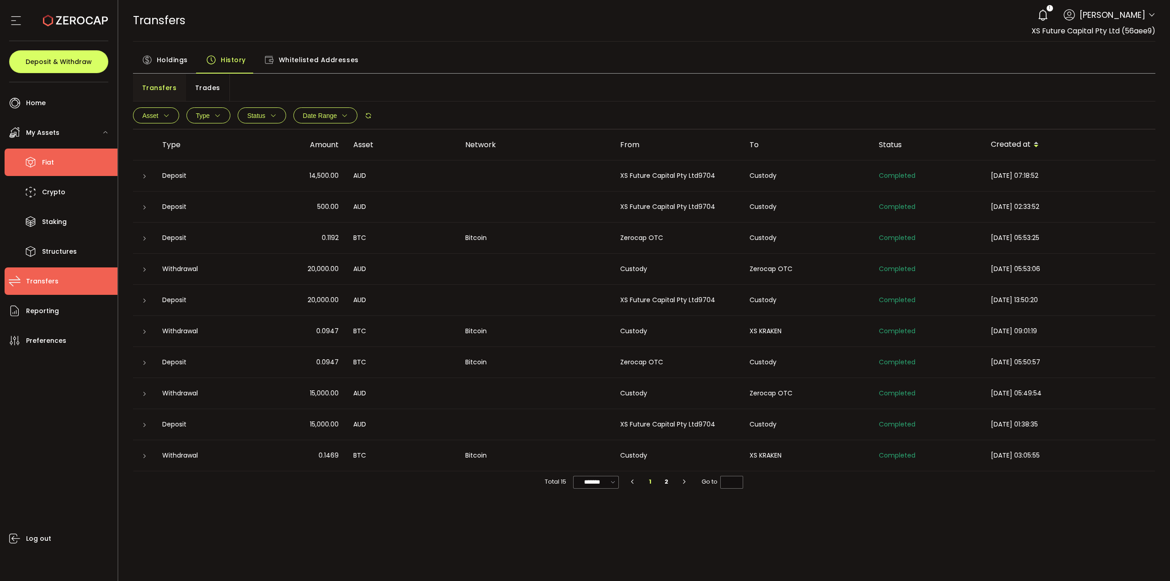
click at [55, 159] on li "Fiat" at bounding box center [61, 162] width 113 height 27
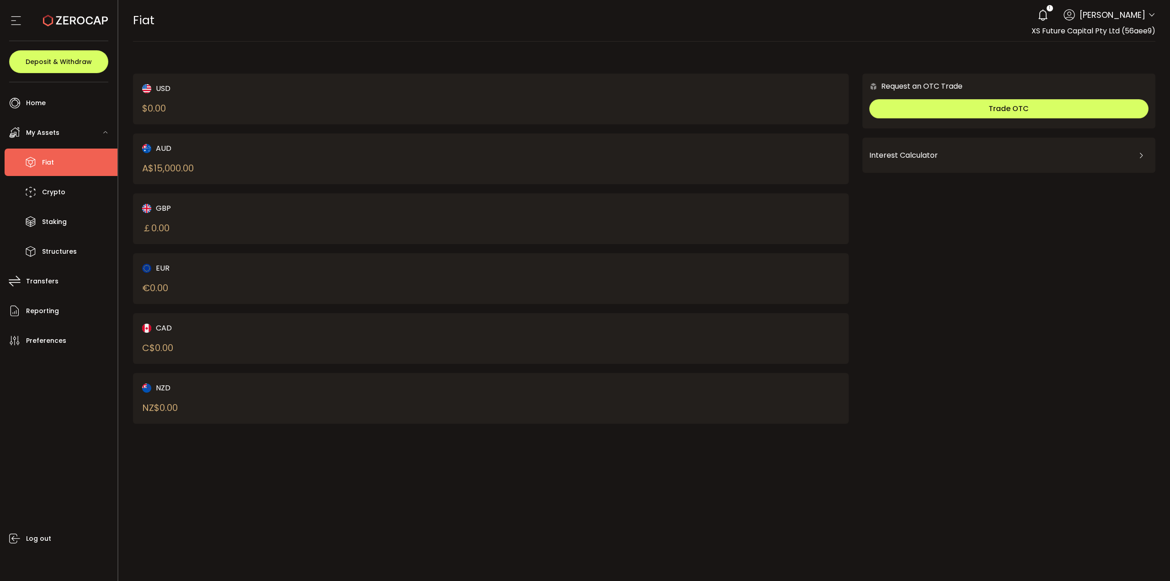
click at [42, 129] on span "My Assets" at bounding box center [42, 132] width 33 height 13
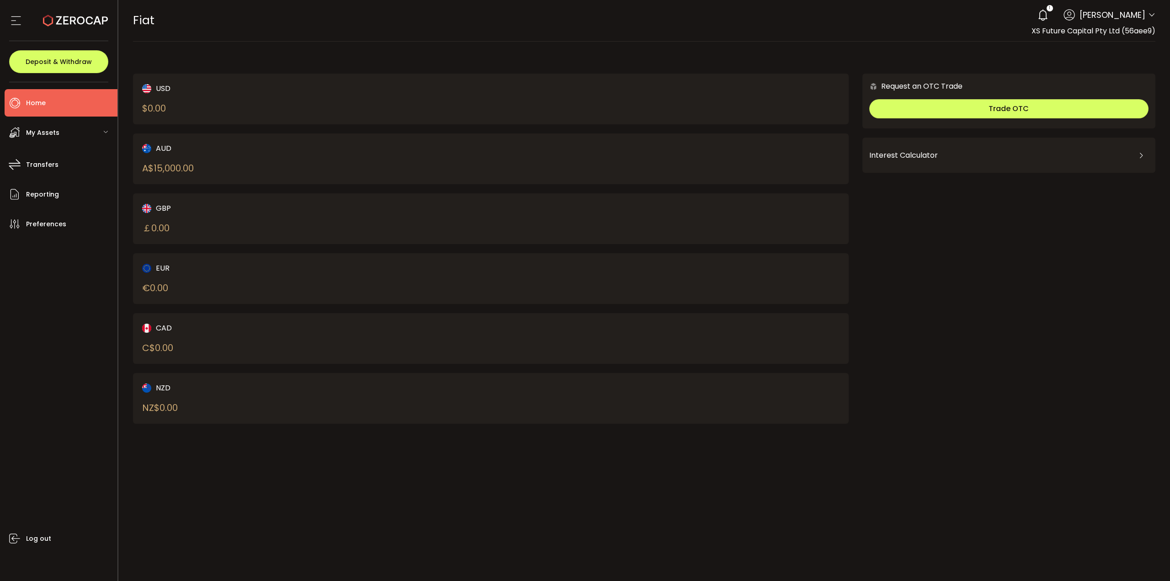
click at [39, 101] on span "Home" at bounding box center [36, 102] width 20 height 13
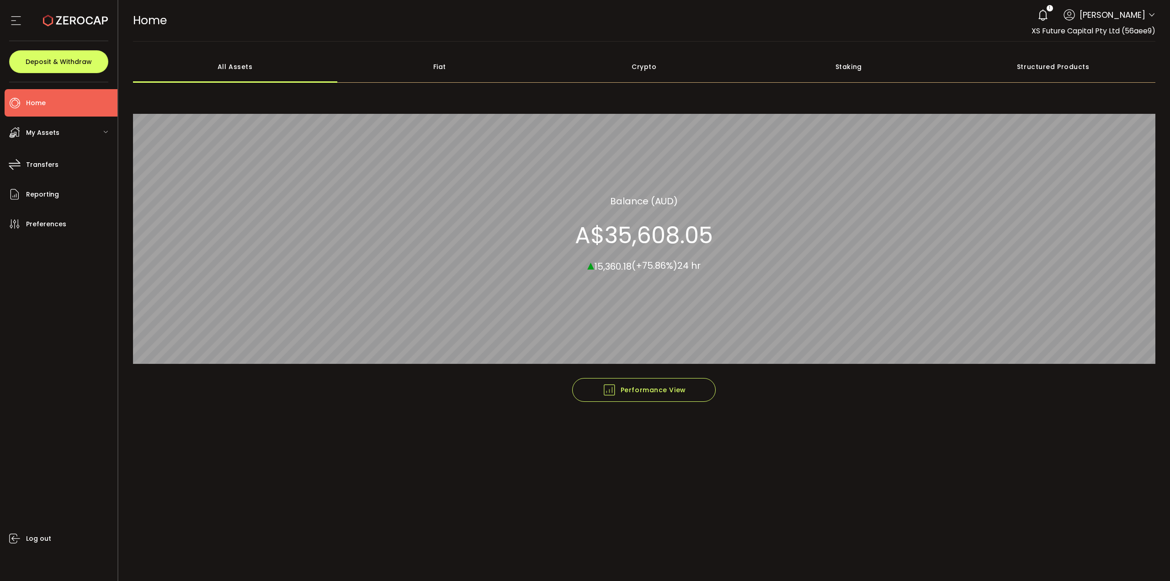
click at [634, 64] on div "Crypto" at bounding box center [644, 67] width 205 height 32
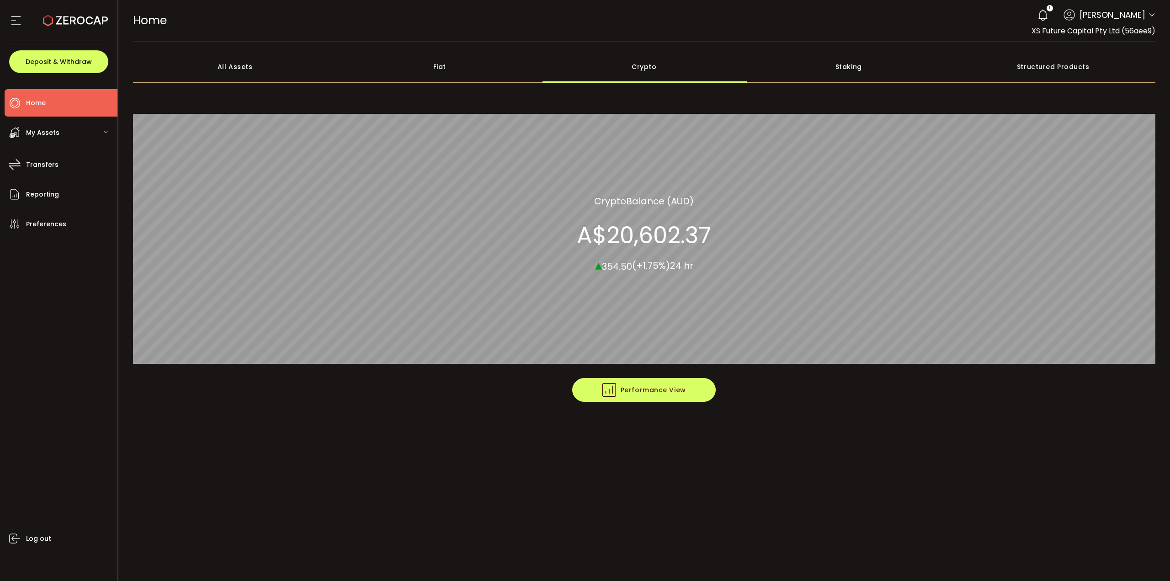
click at [661, 399] on button "Performance View" at bounding box center [644, 390] width 144 height 24
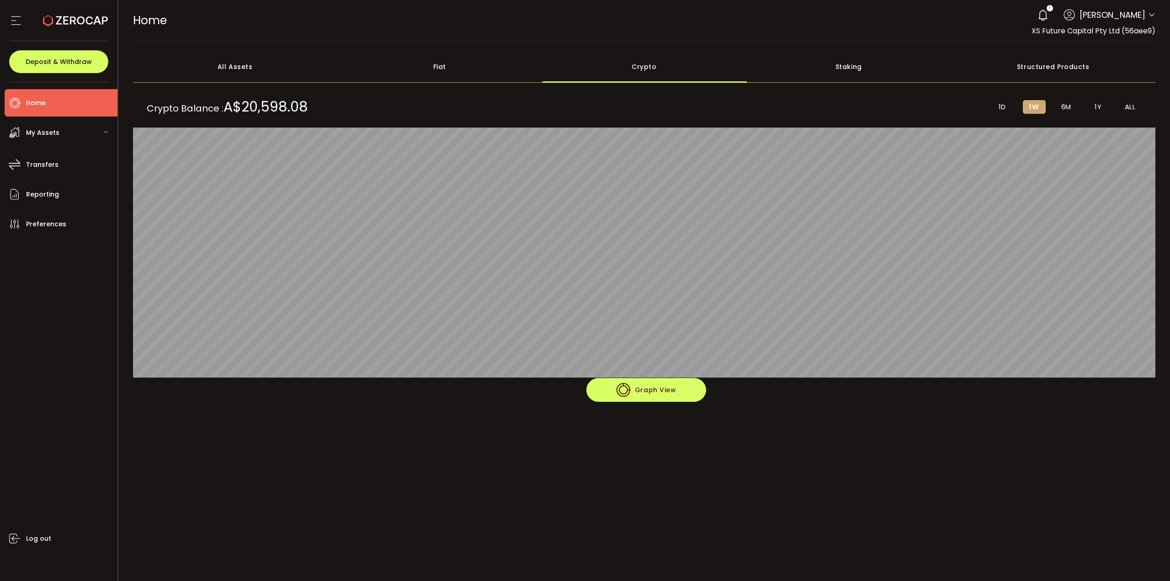
click at [672, 396] on span "Graph View" at bounding box center [647, 390] width 60 height 14
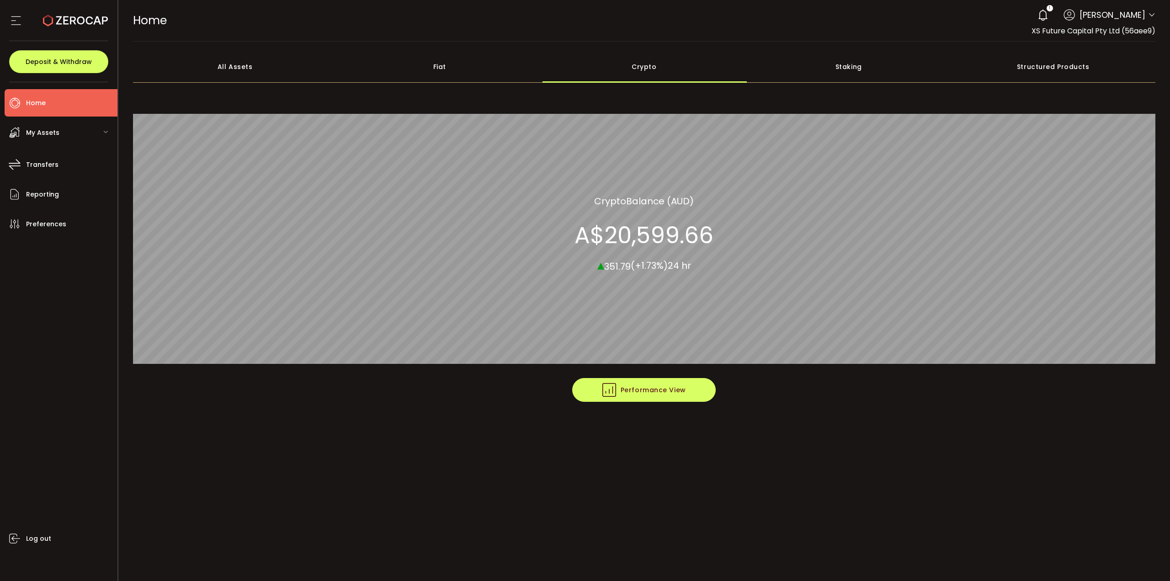
click at [663, 393] on span "Performance View" at bounding box center [644, 390] width 84 height 14
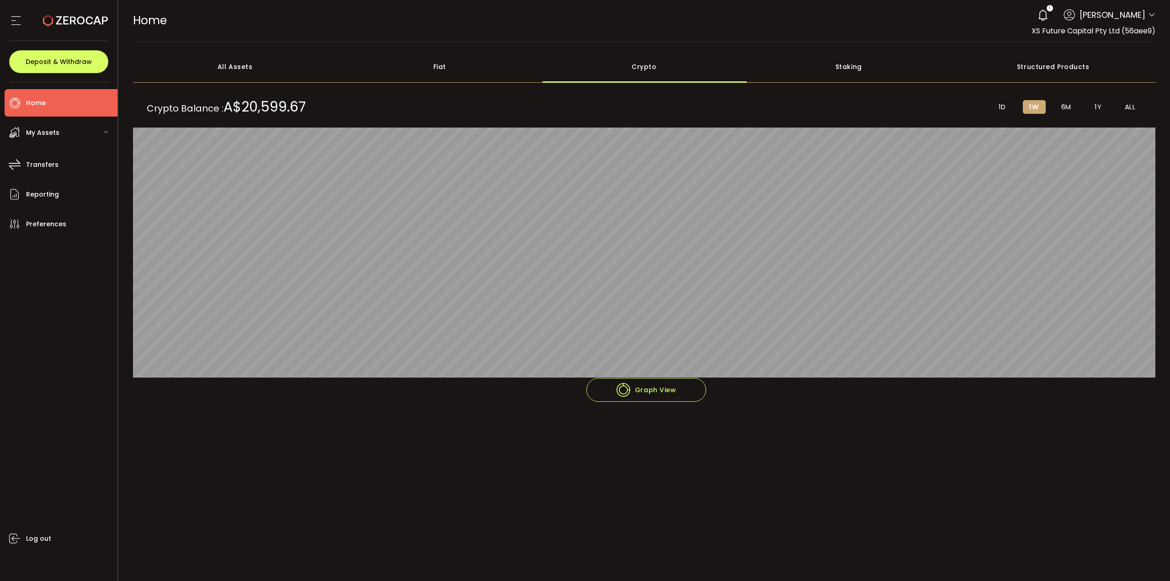
click at [1064, 106] on span "6M" at bounding box center [1066, 107] width 10 height 8
click at [1096, 107] on span "1Y" at bounding box center [1098, 107] width 7 height 8
click at [37, 100] on span "Home" at bounding box center [36, 102] width 20 height 13
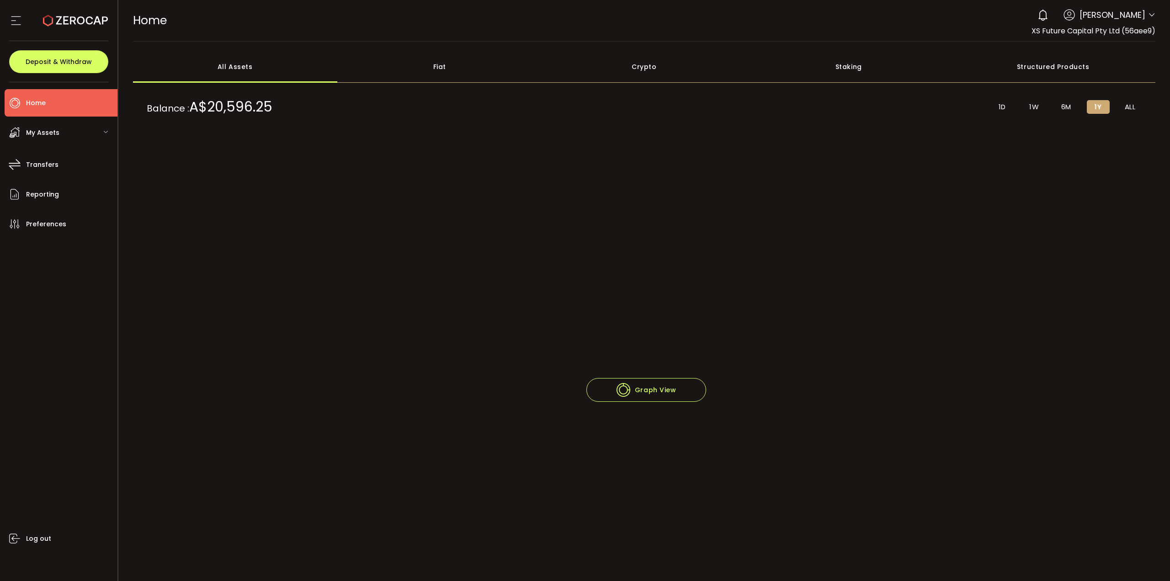
click at [104, 131] on icon at bounding box center [105, 131] width 5 height 5
click at [240, 69] on div "All Assets" at bounding box center [235, 67] width 205 height 32
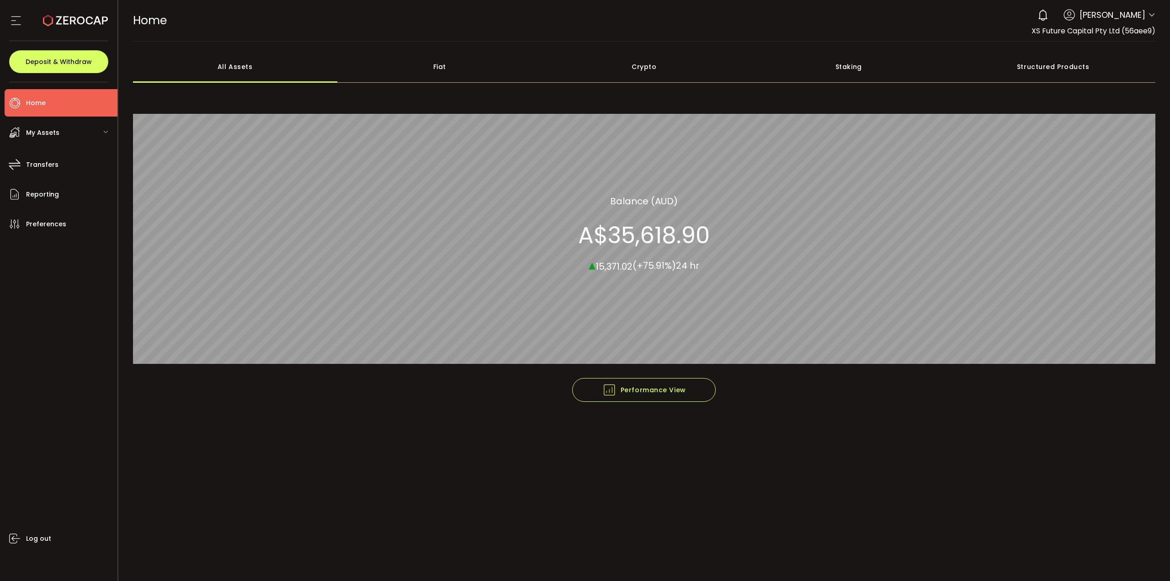
click at [43, 125] on div "My Assets" at bounding box center [61, 132] width 113 height 27
